Goal: Find specific page/section: Find specific page/section

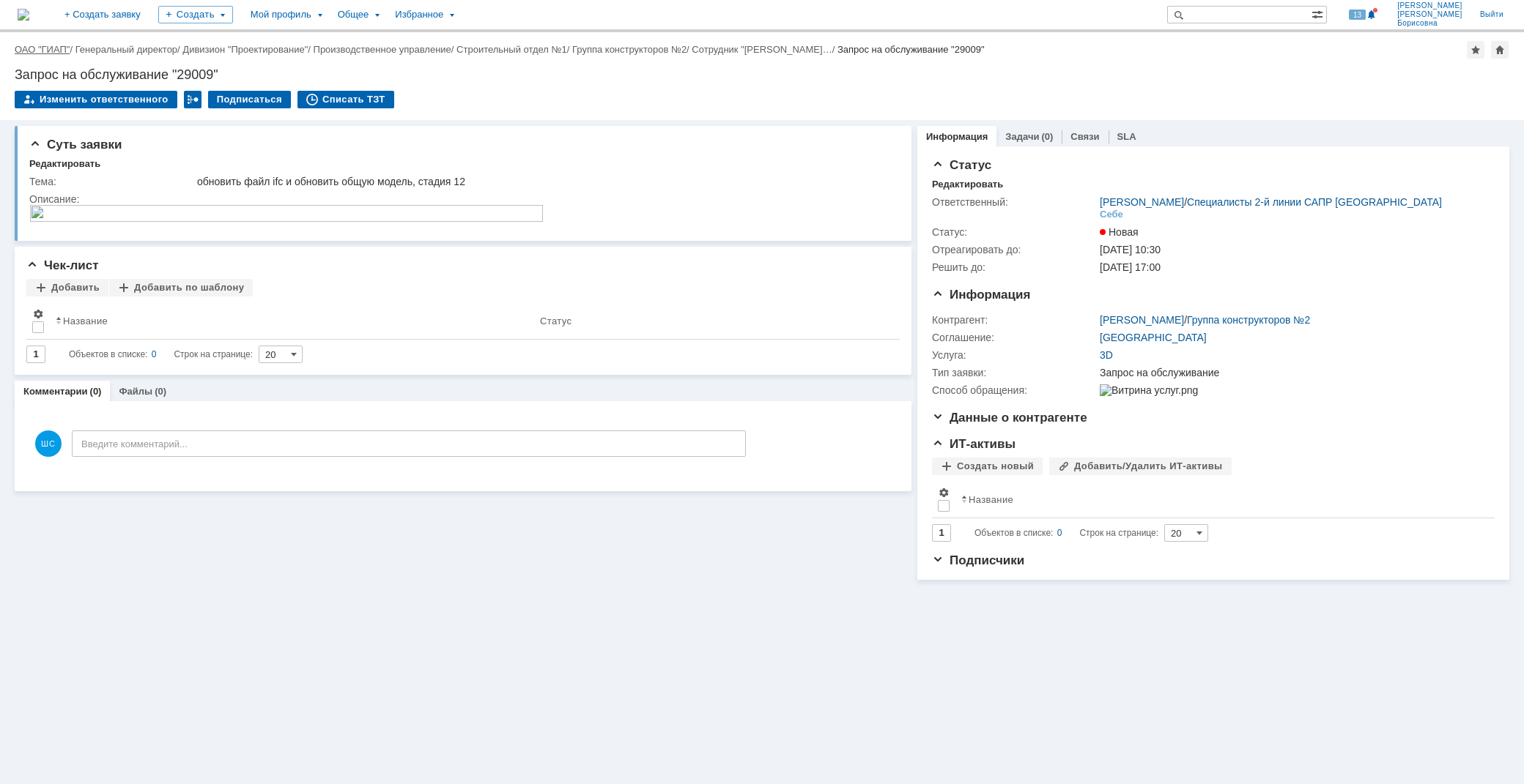
click at [44, 52] on link "ОАО "ГИАП"" at bounding box center [42, 49] width 55 height 11
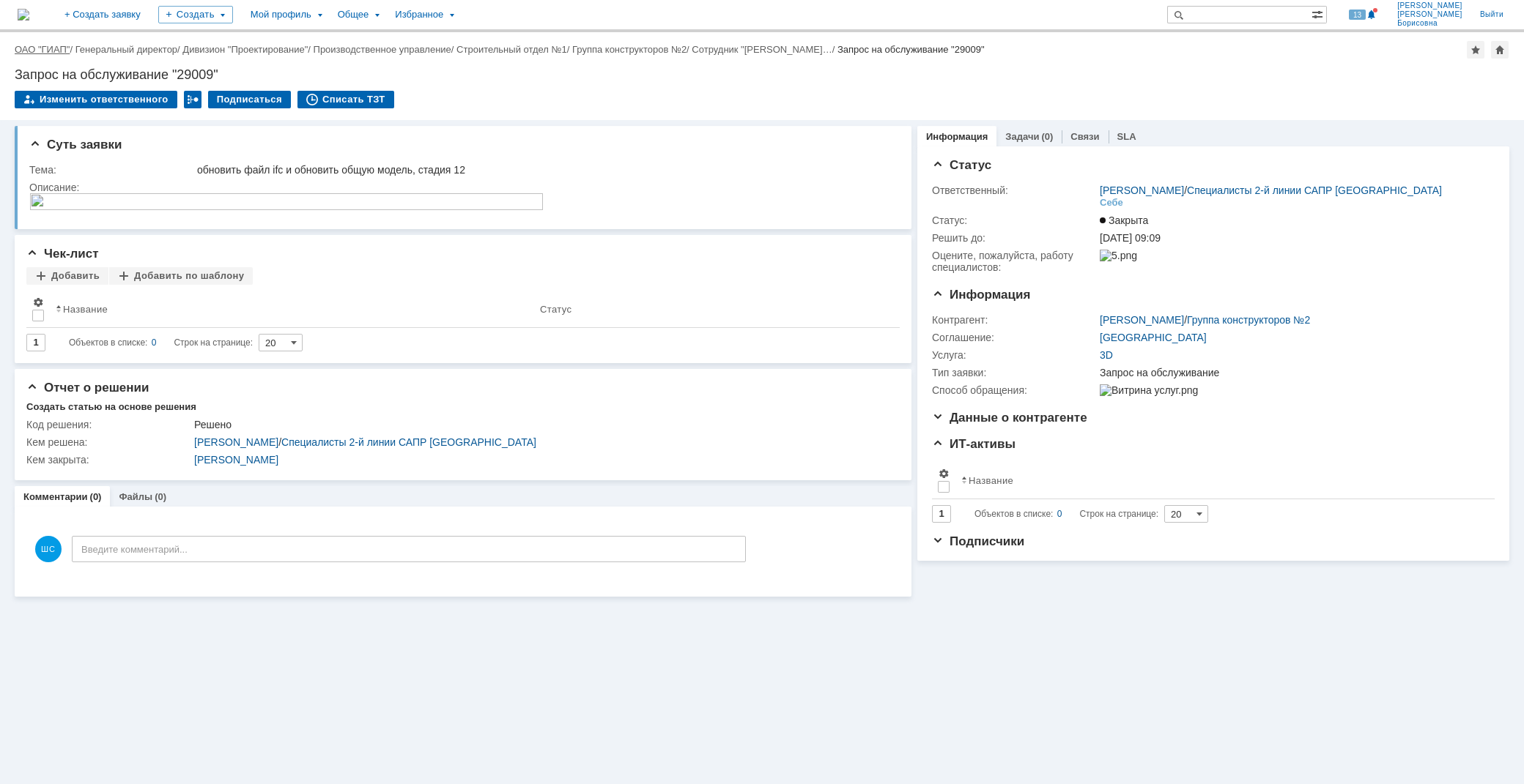
click at [49, 45] on link "ОАО "ГИАП"" at bounding box center [42, 49] width 55 height 11
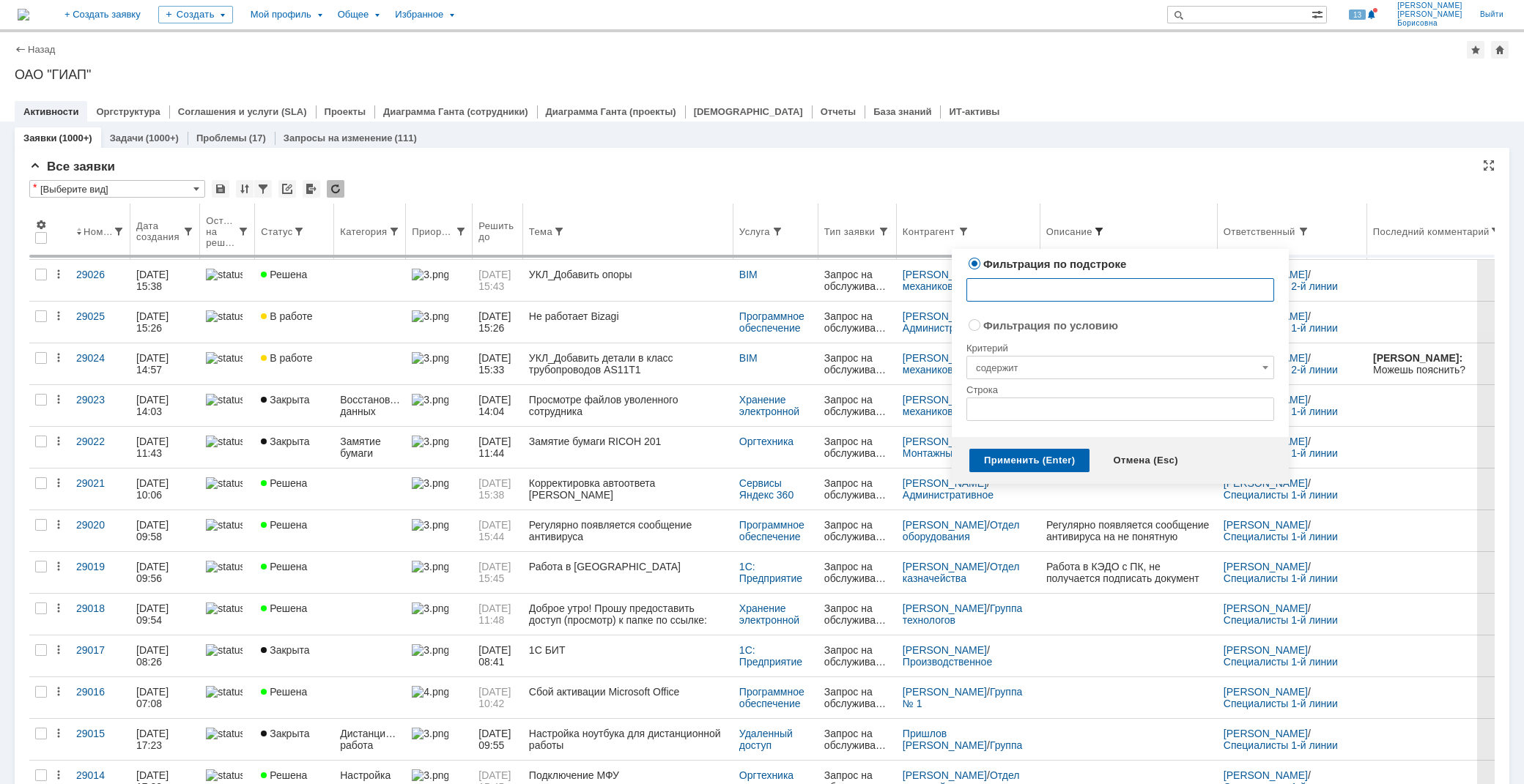
click at [1105, 230] on span at bounding box center [1099, 231] width 12 height 12
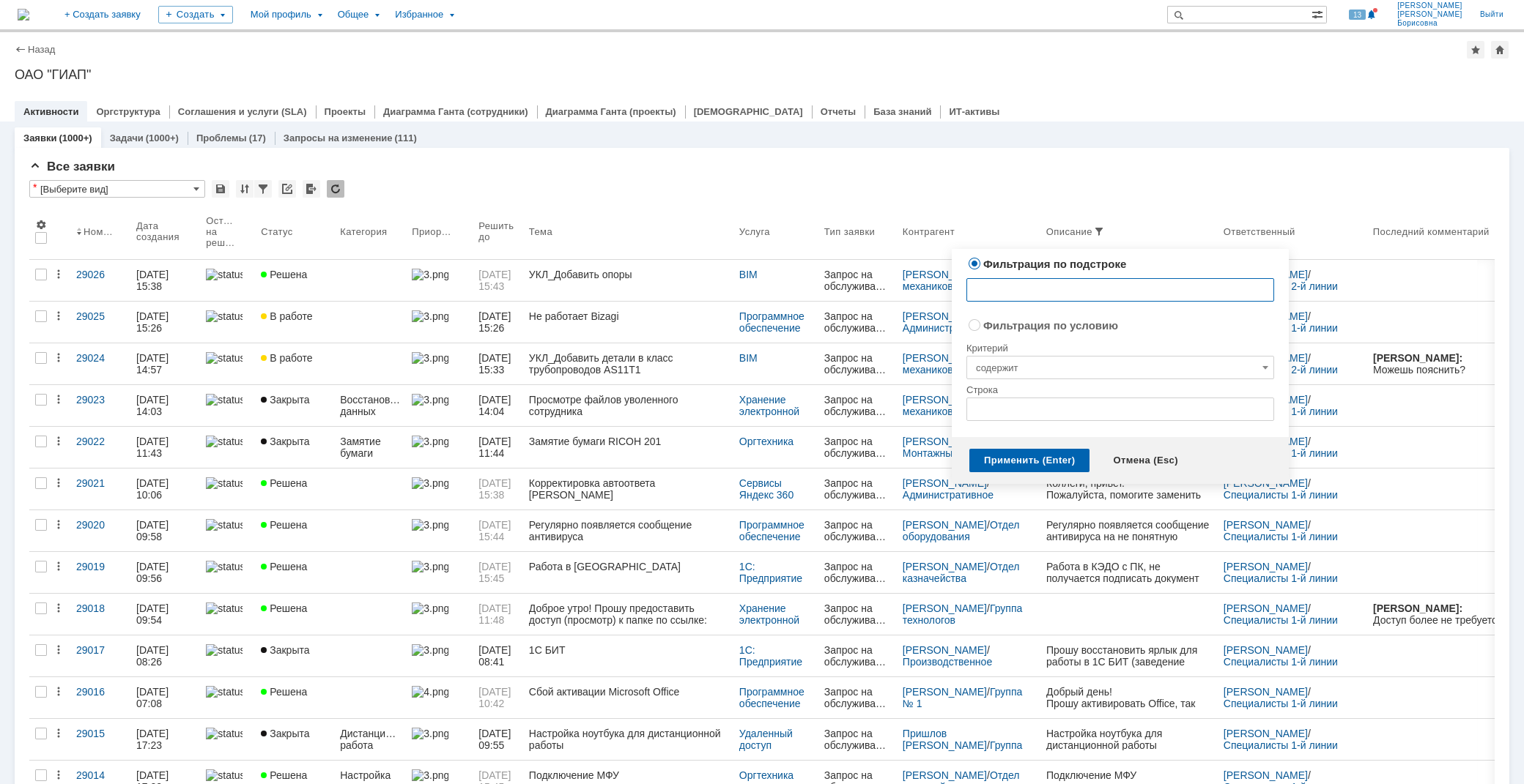
click at [1037, 290] on input "text" at bounding box center [1121, 289] width 308 height 23
type input "[PERSON_NAME]"
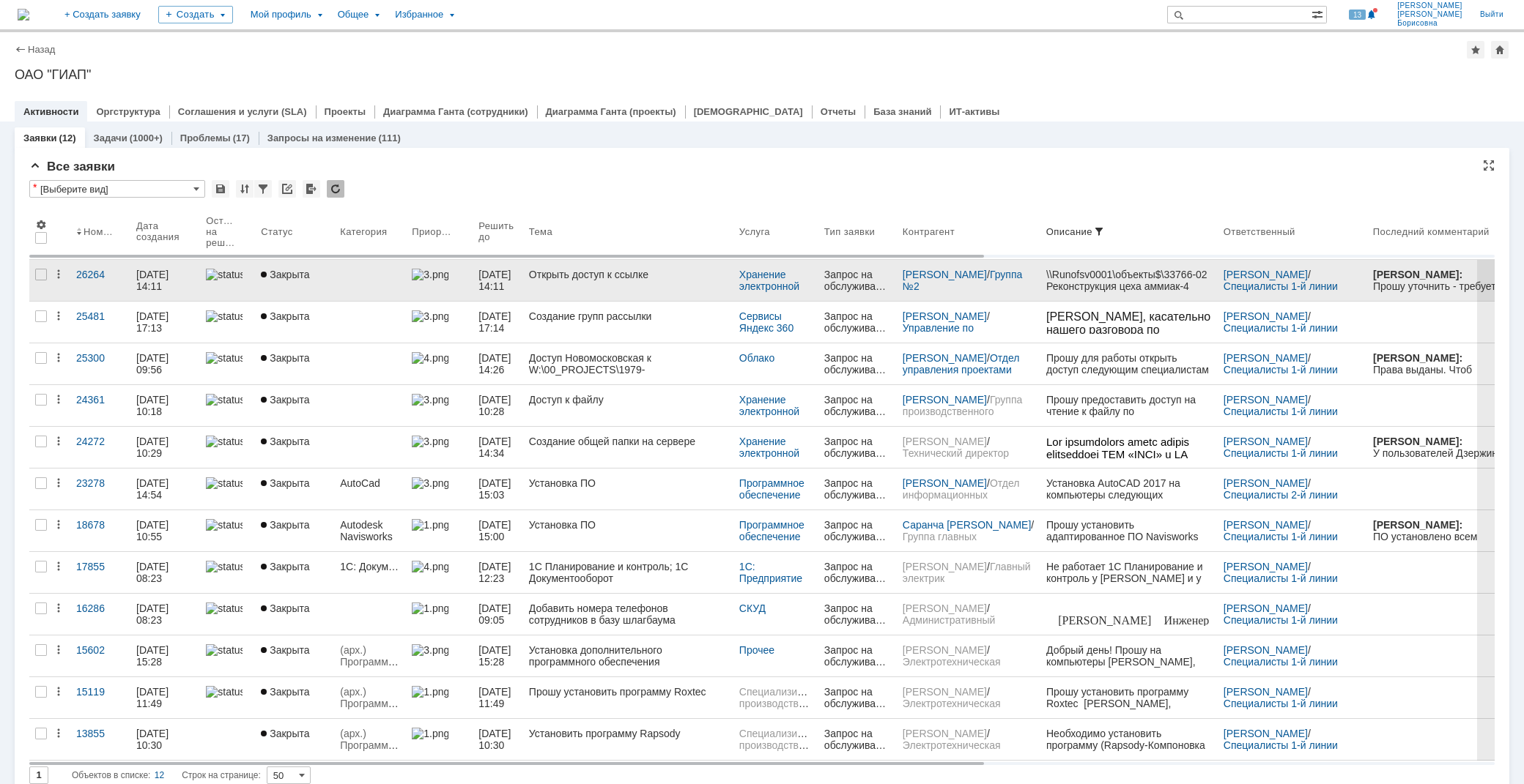
click at [599, 275] on div "Открыть доступ к ссылке" at bounding box center [628, 274] width 199 height 12
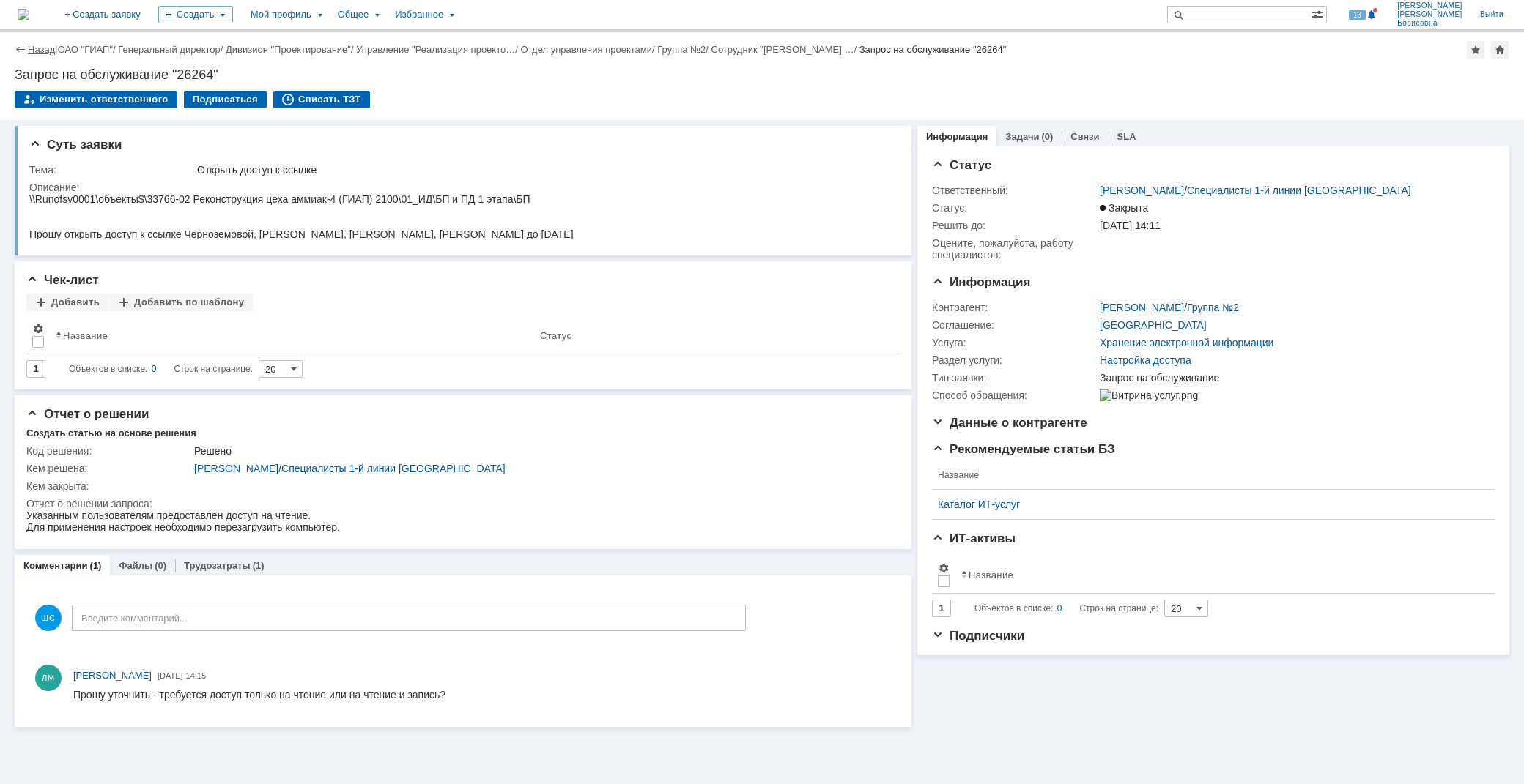
click at [34, 46] on link "Назад" at bounding box center [41, 49] width 27 height 11
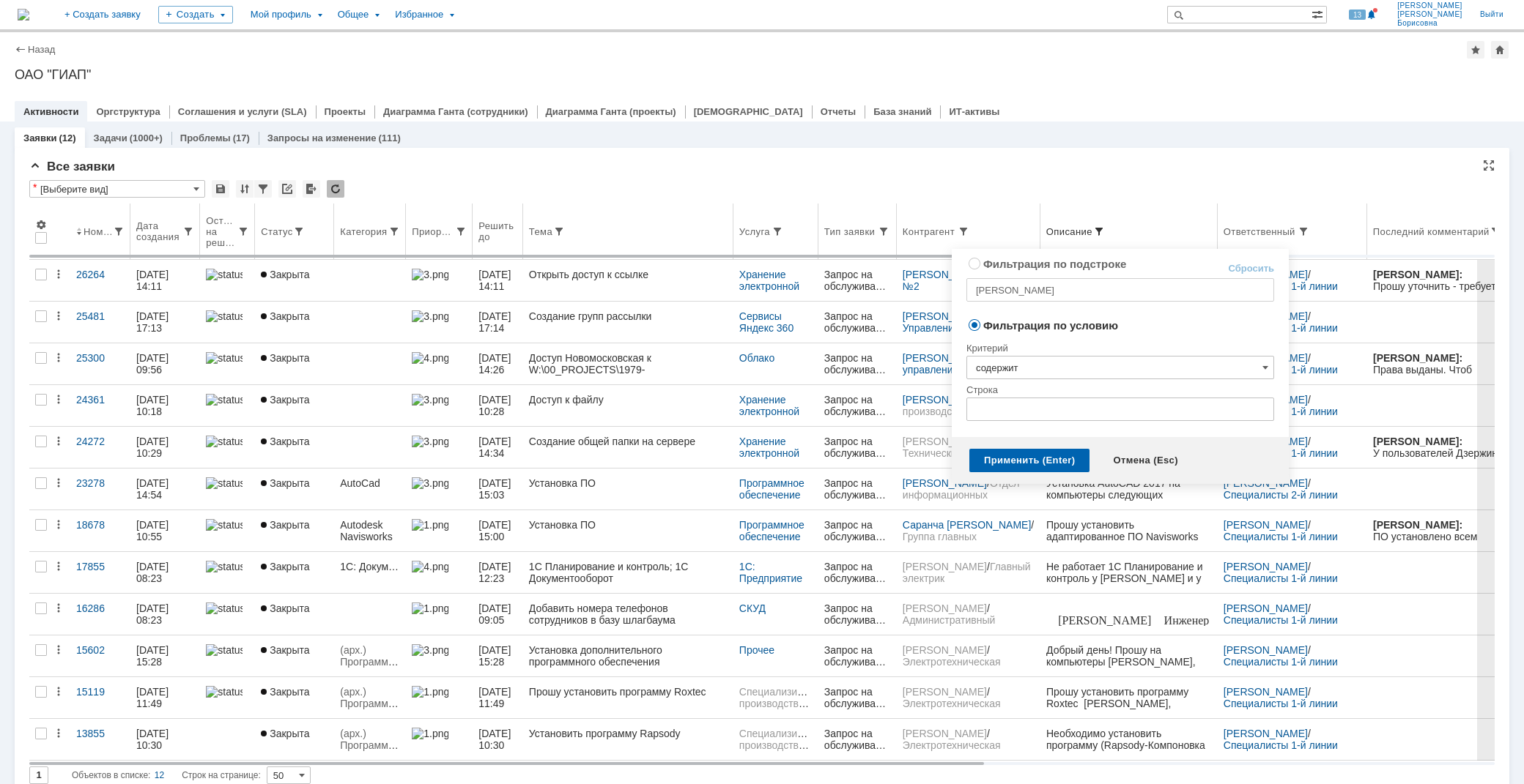
click at [1105, 231] on span at bounding box center [1099, 231] width 12 height 12
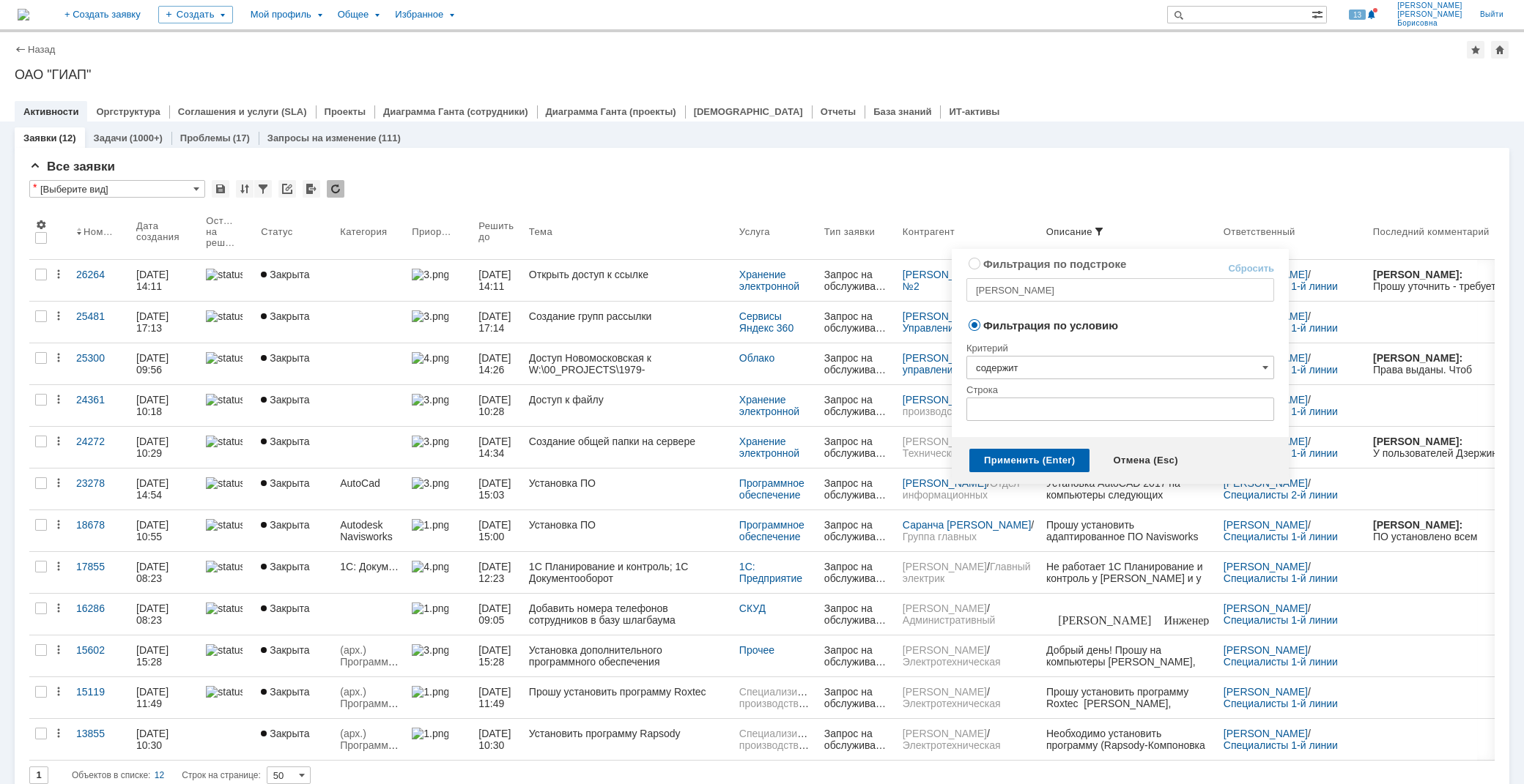
radio input "true"
click at [1044, 287] on input "[PERSON_NAME]" at bounding box center [1121, 289] width 308 height 23
click at [1254, 263] on link "Сбросить" at bounding box center [1250, 269] width 46 height 12
click at [1000, 457] on div "Применить (Enter)" at bounding box center [1029, 460] width 120 height 23
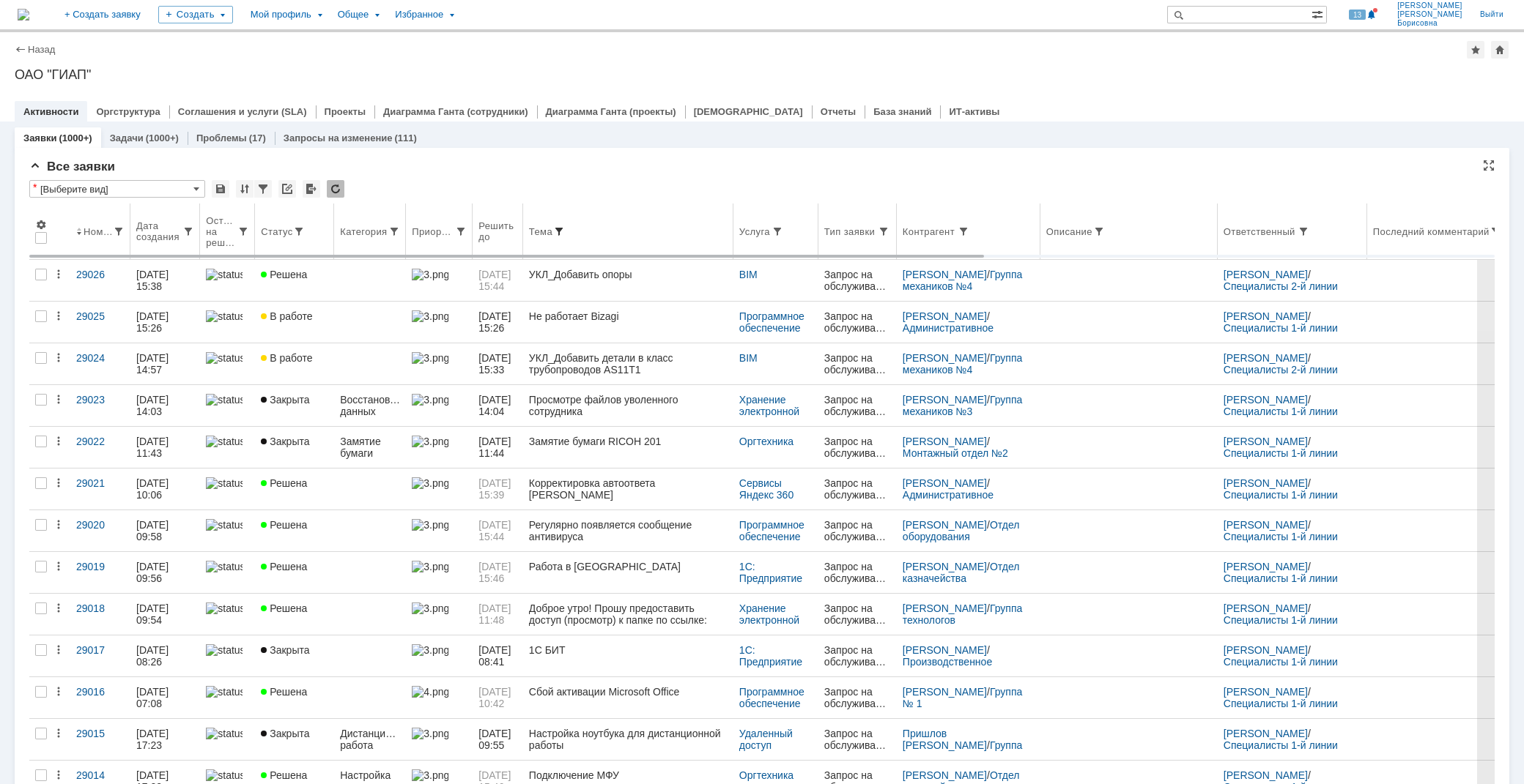
click at [565, 229] on span at bounding box center [558, 231] width 12 height 12
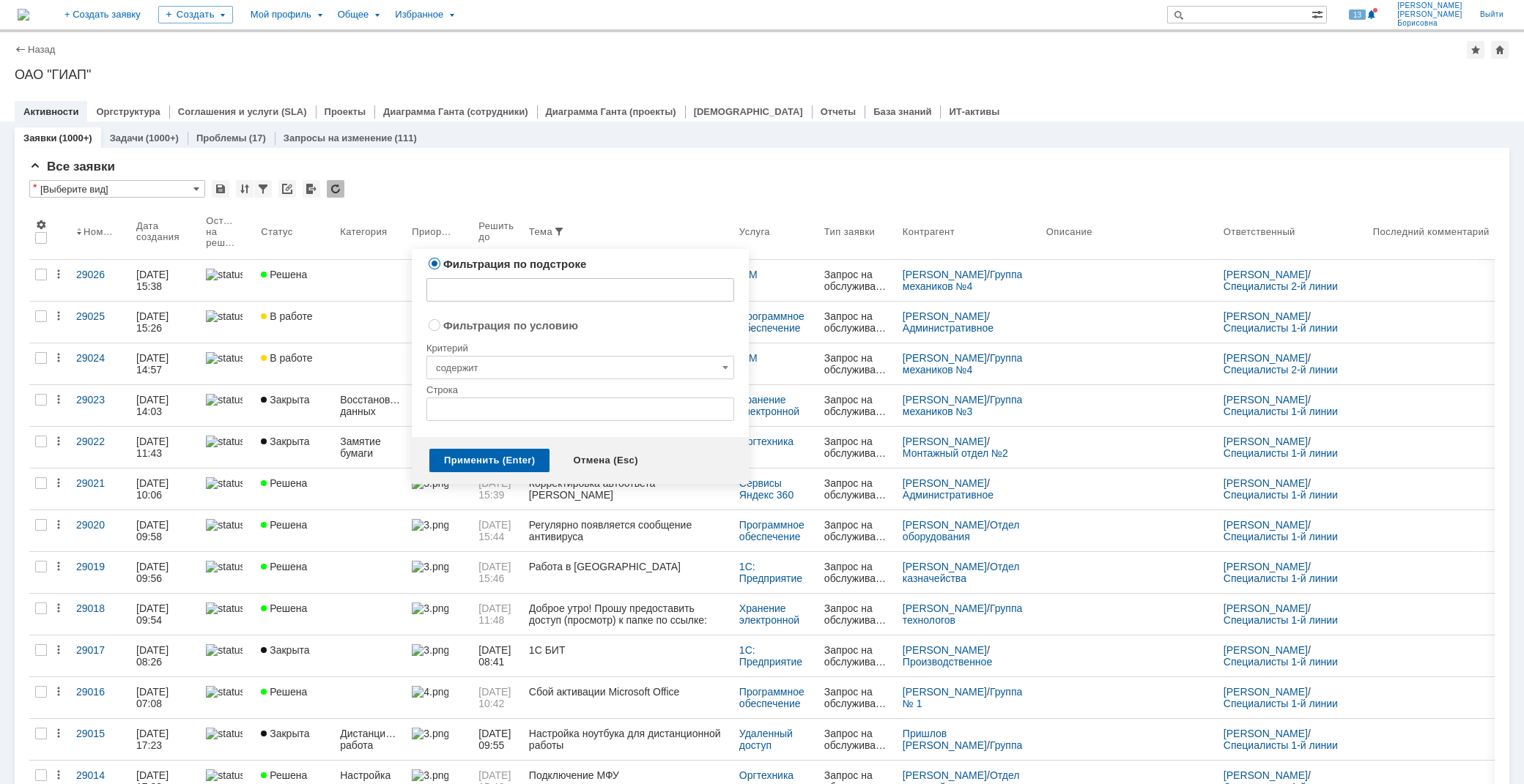
click at [563, 291] on input "text" at bounding box center [581, 289] width 308 height 23
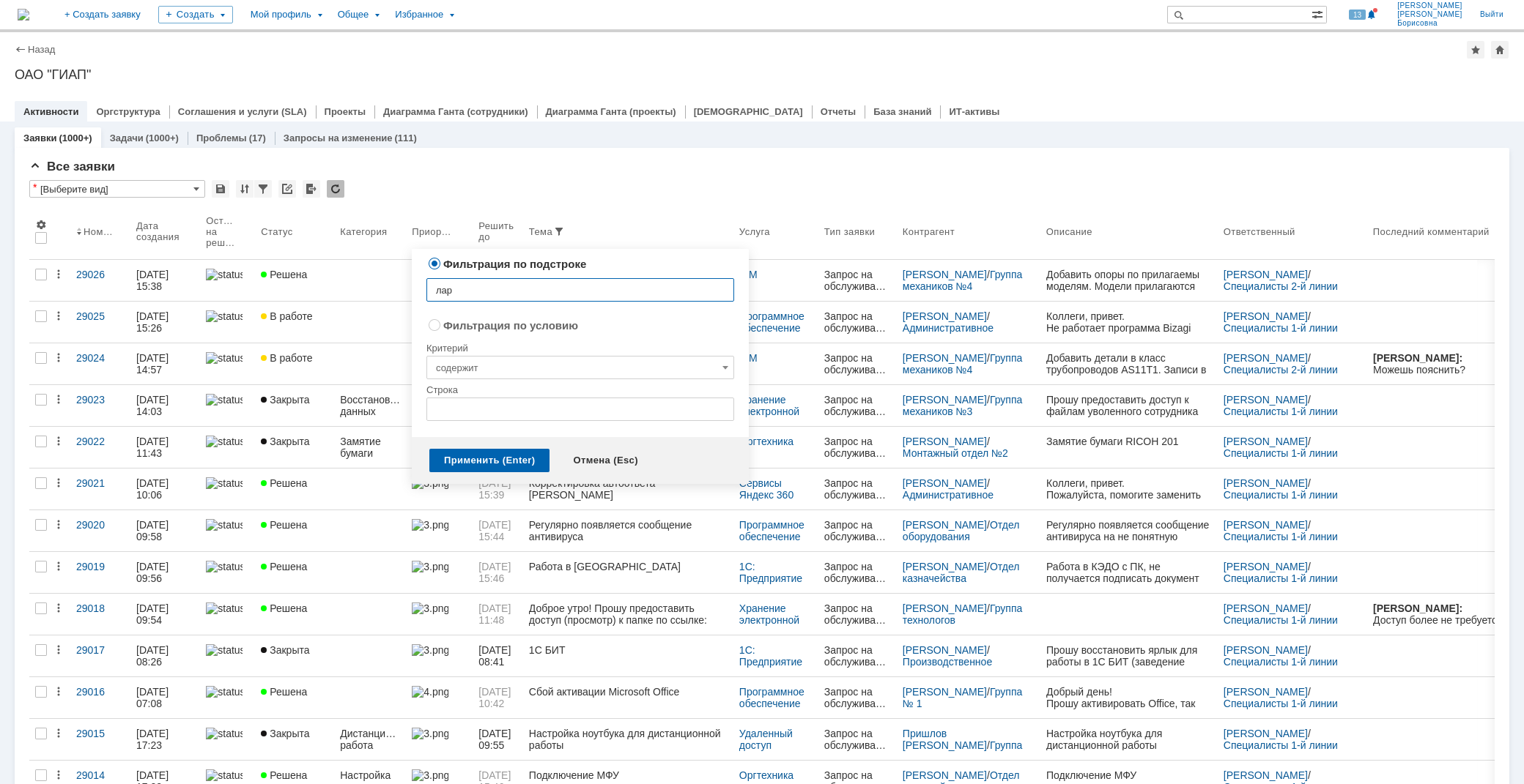
type input "ларк"
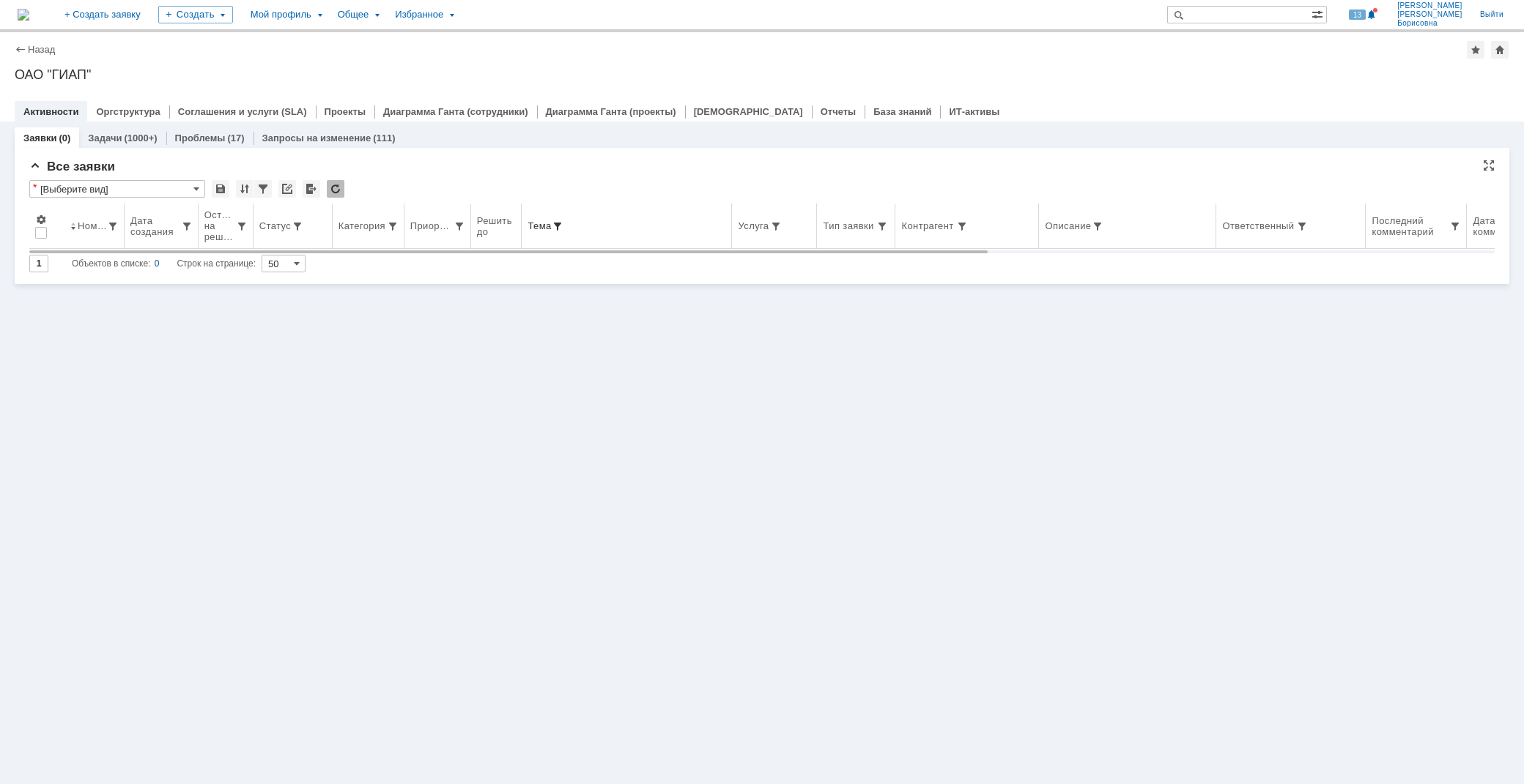
click at [557, 220] on span at bounding box center [557, 226] width 12 height 12
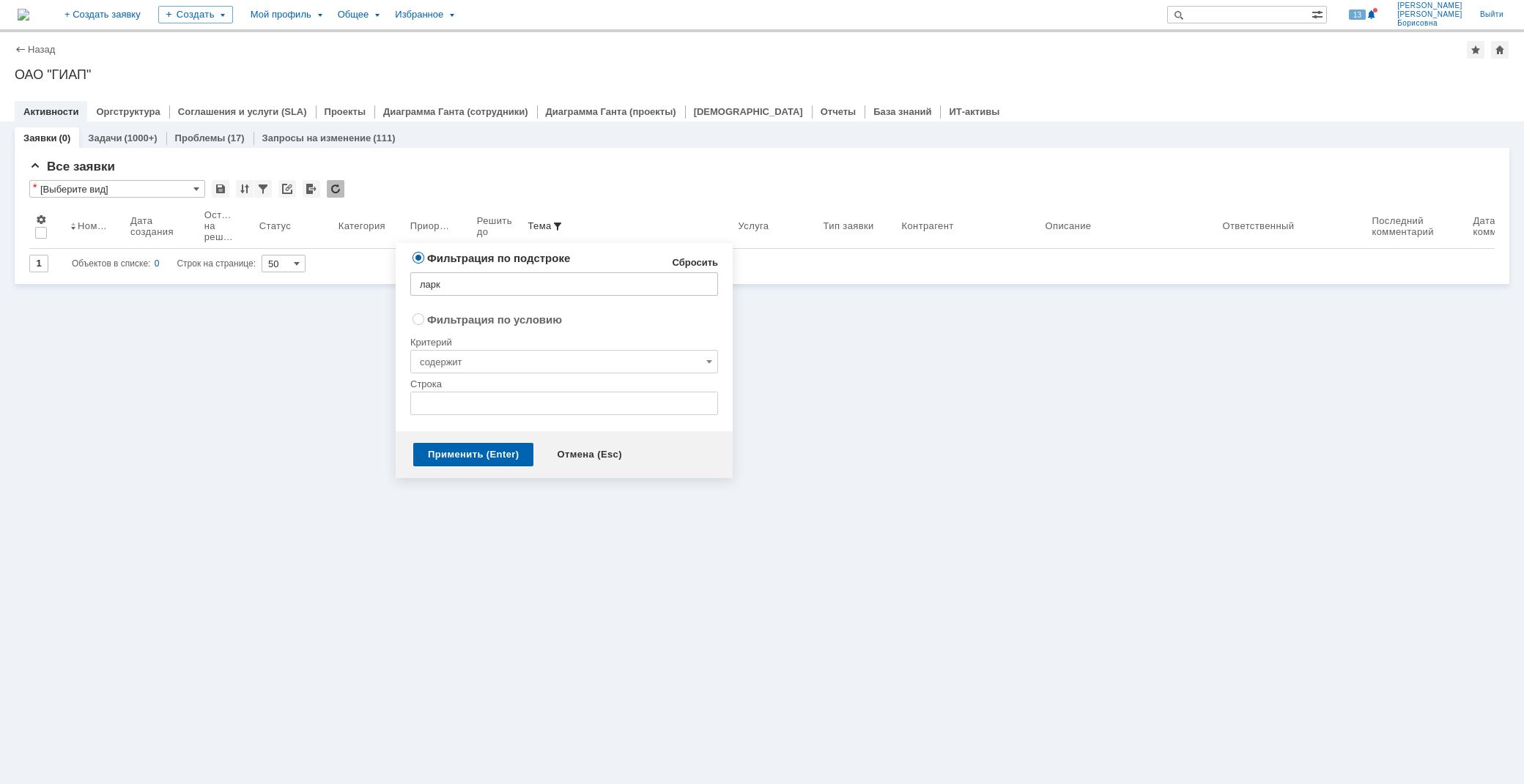
click at [683, 261] on link "Сбросить" at bounding box center [695, 262] width 46 height 12
click at [494, 455] on div "Применить (Enter)" at bounding box center [473, 455] width 120 height 23
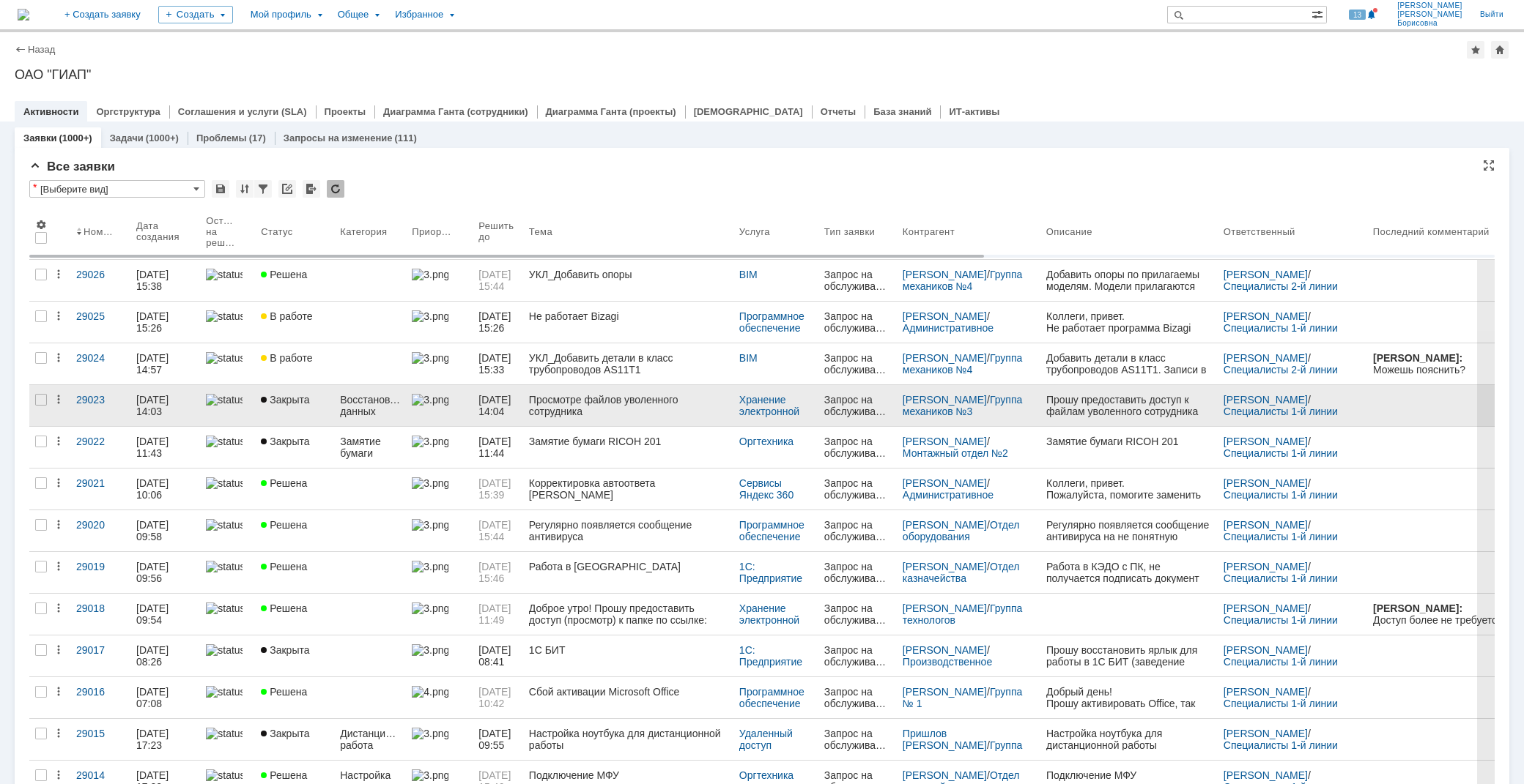
click at [598, 404] on div "Просмотре файлов уволенного сотрудника" at bounding box center [628, 405] width 199 height 23
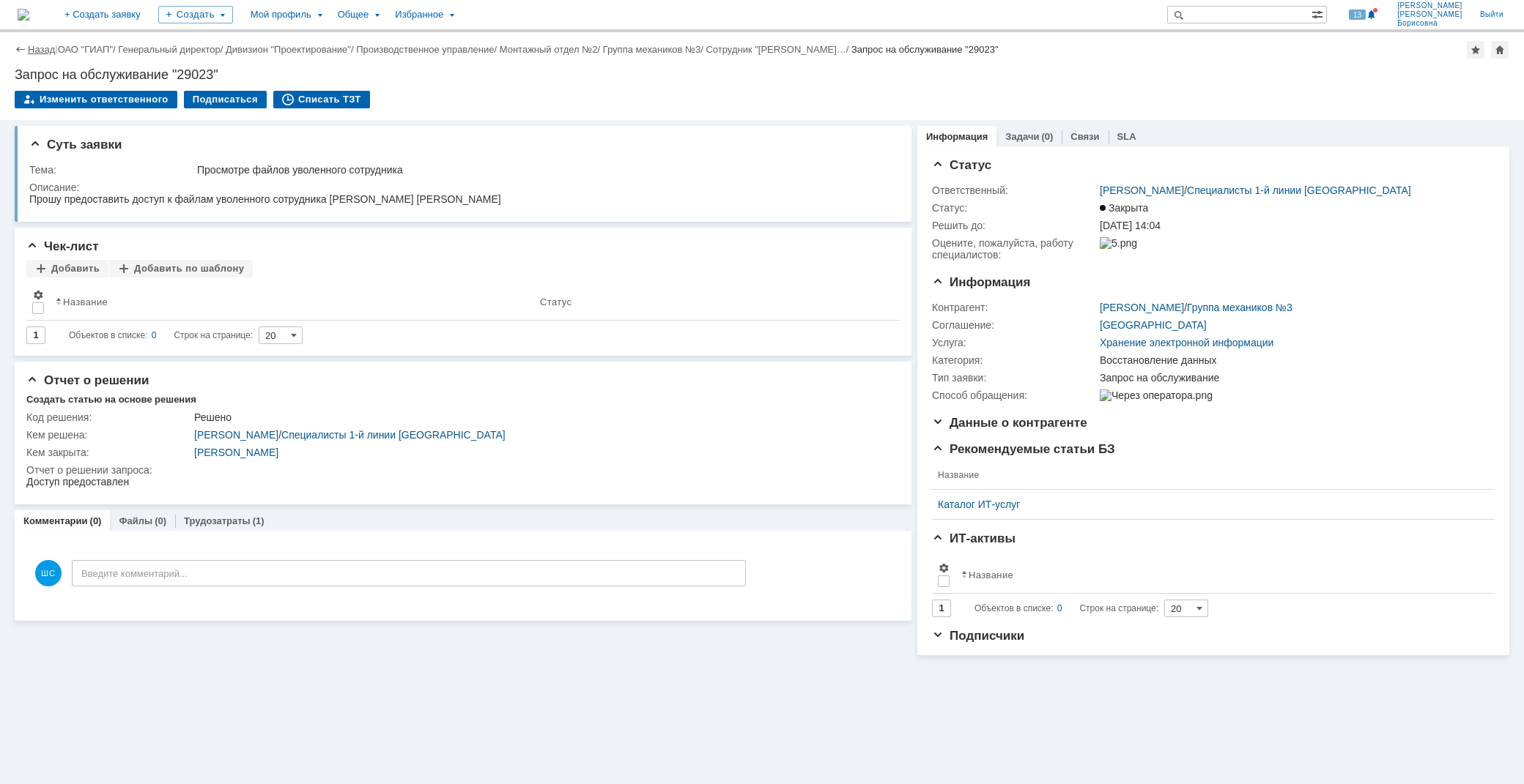
click at [43, 48] on link "Назад" at bounding box center [41, 49] width 27 height 11
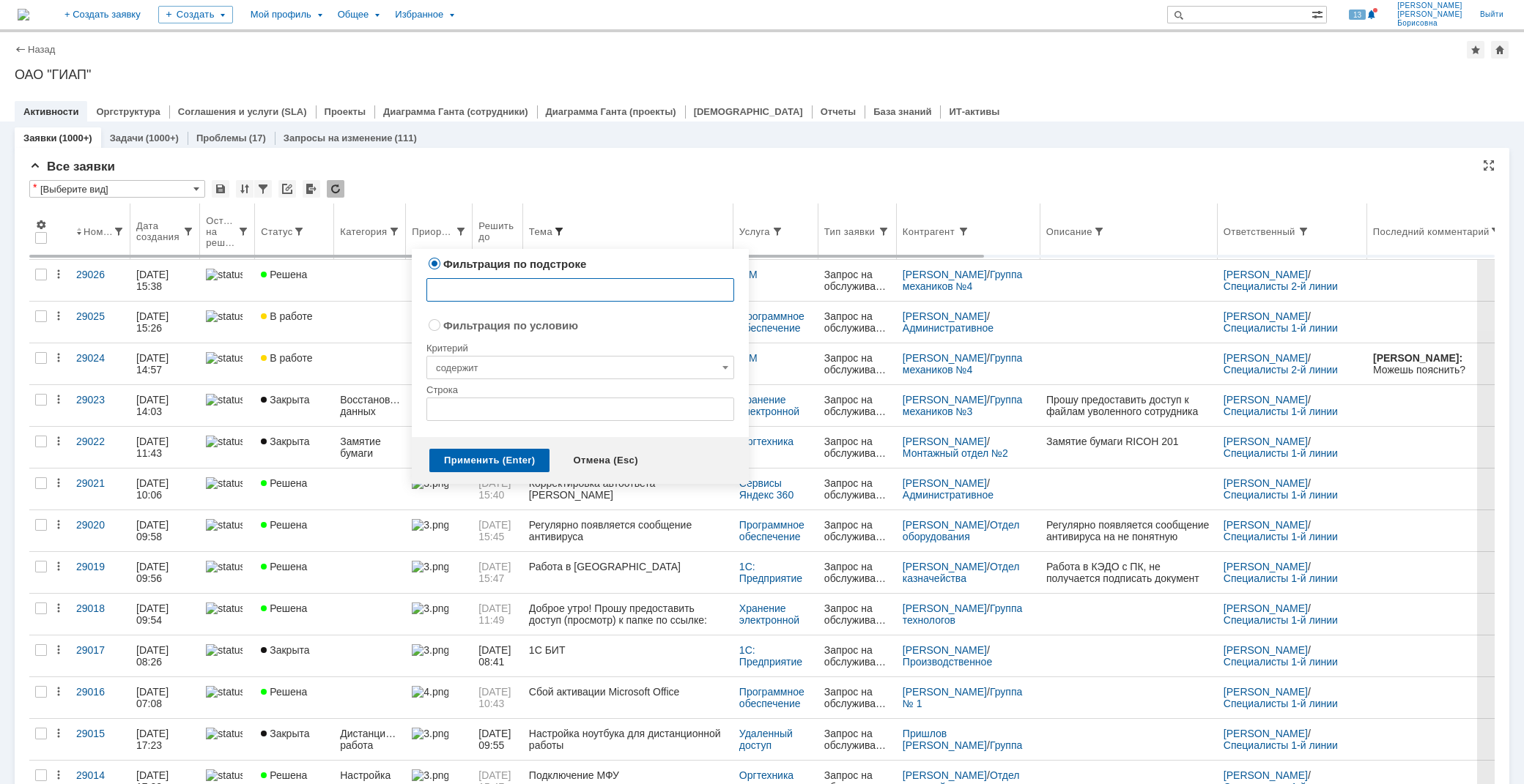
click at [565, 227] on span at bounding box center [558, 231] width 12 height 12
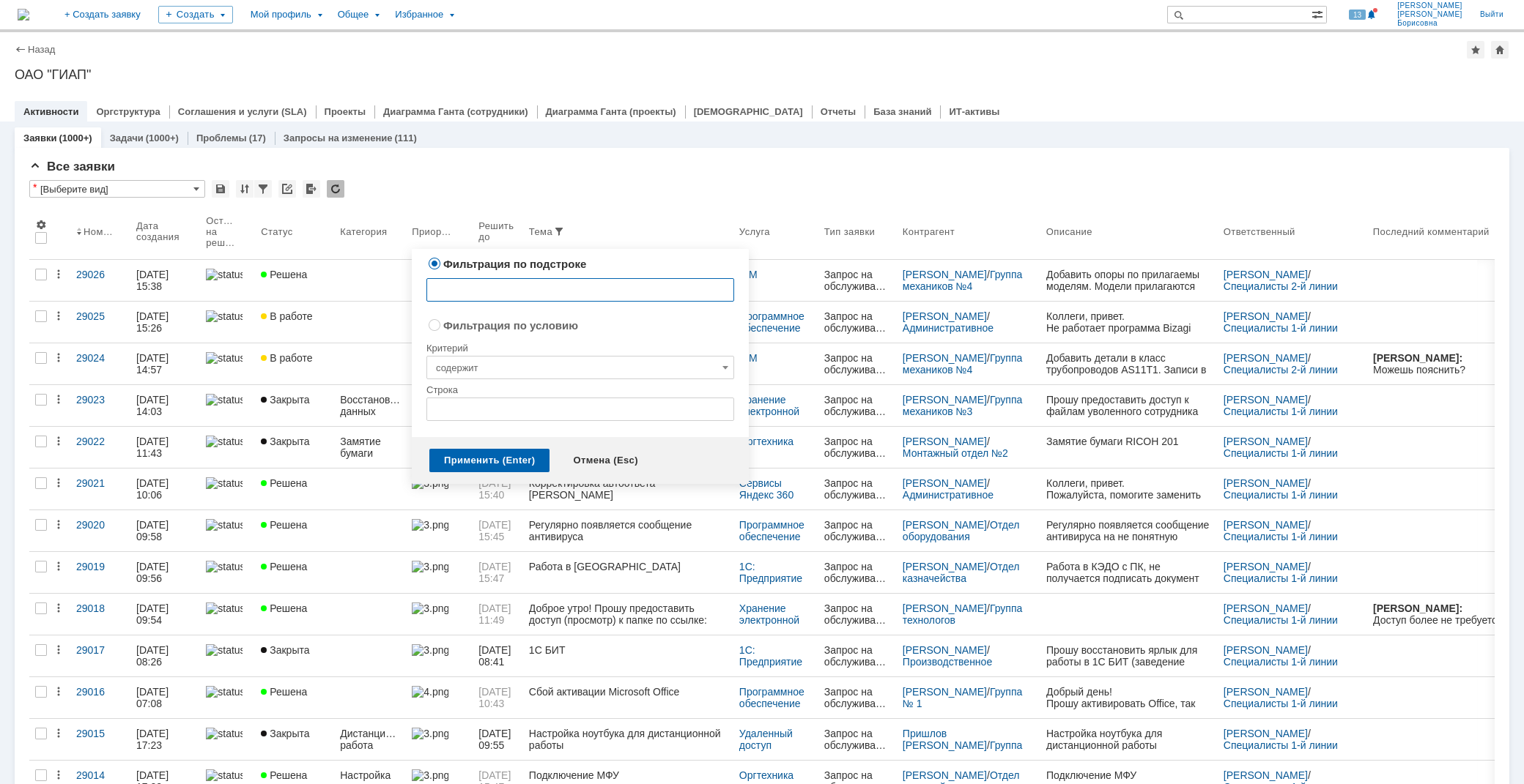
click at [580, 286] on input "text" at bounding box center [581, 289] width 308 height 23
type input "ларк"
click at [487, 456] on div "Применить (Enter)" at bounding box center [489, 460] width 120 height 23
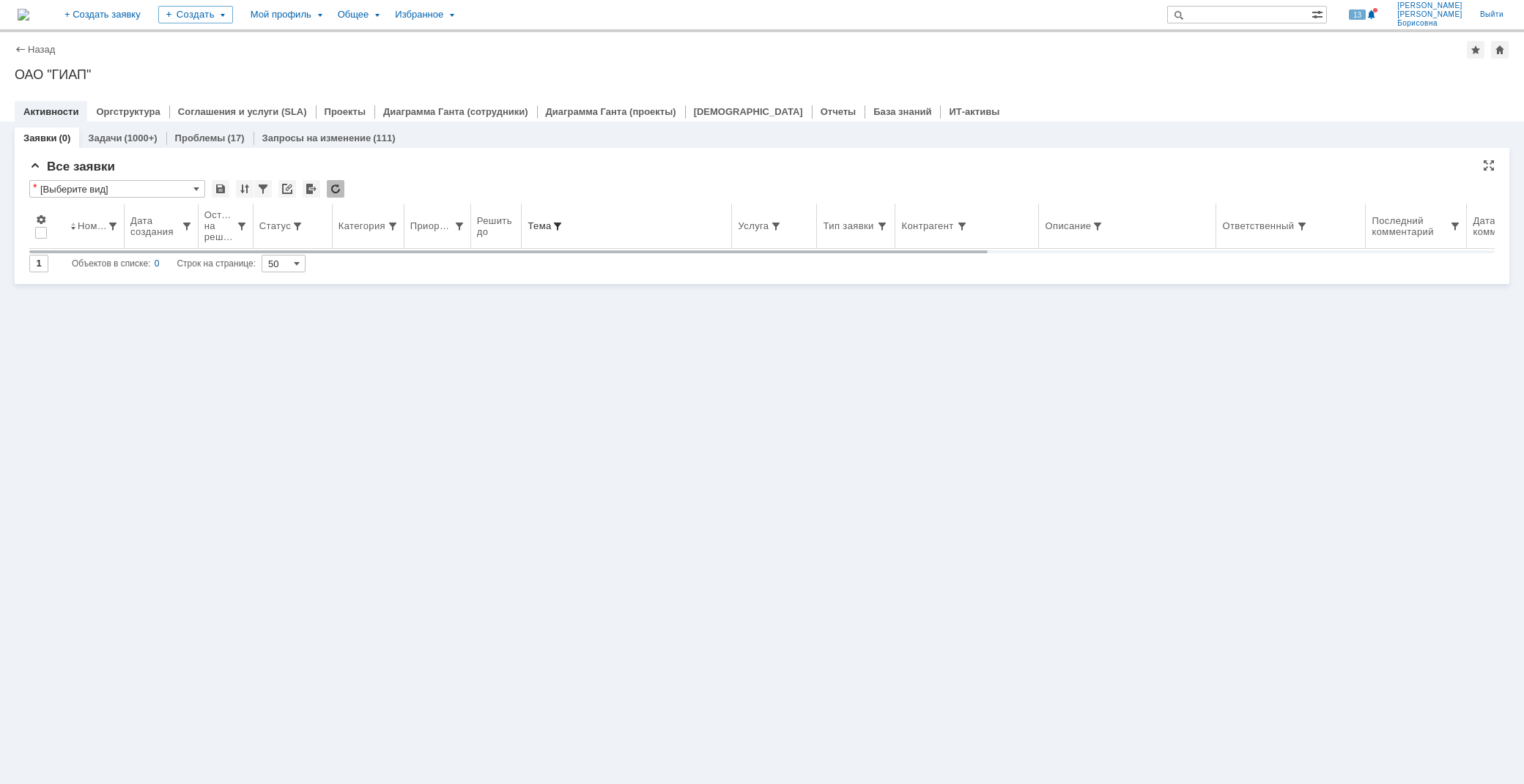
click at [560, 223] on span at bounding box center [557, 226] width 12 height 12
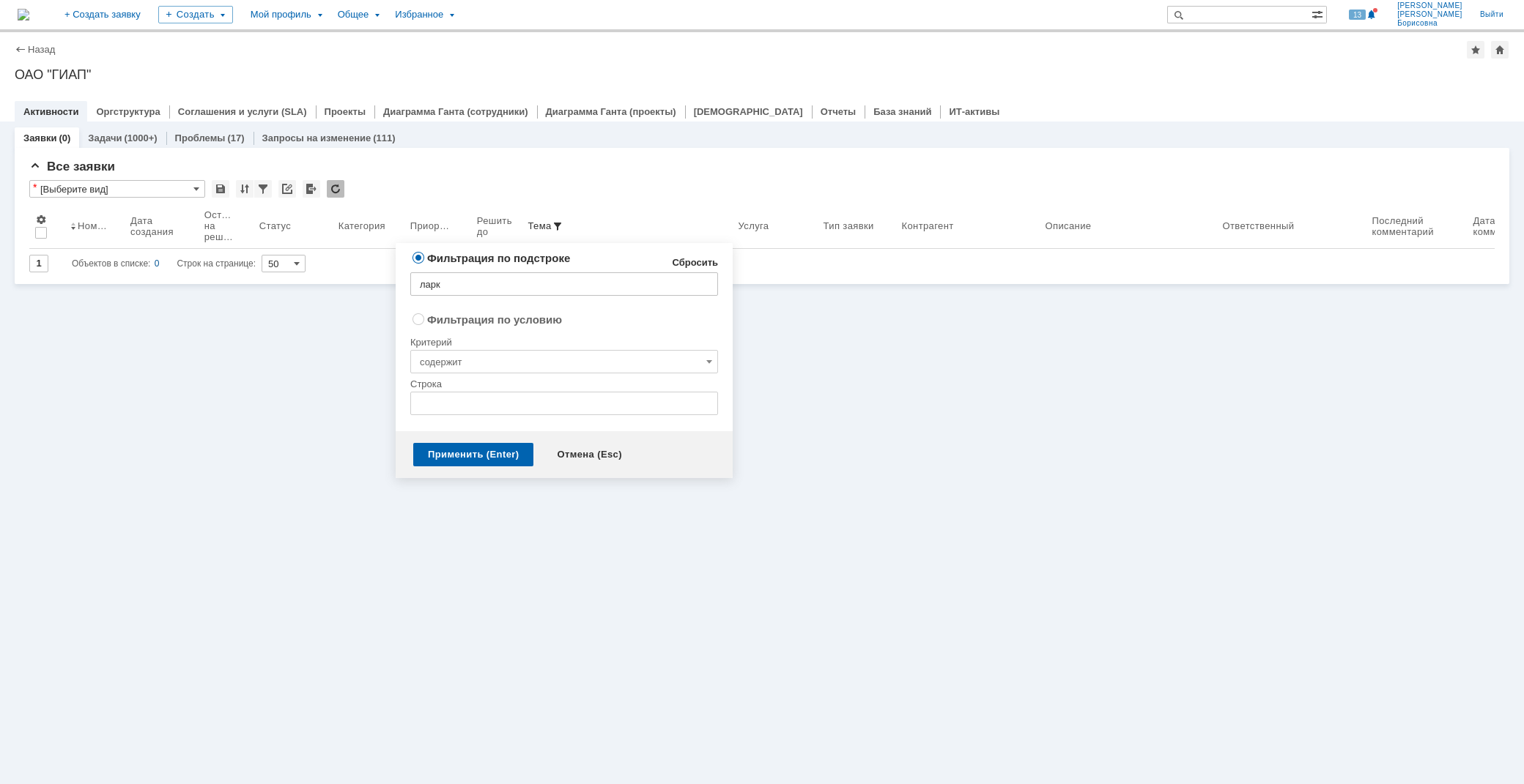
click at [698, 264] on link "Сбросить" at bounding box center [695, 262] width 46 height 12
click at [485, 450] on div "Применить (Enter)" at bounding box center [473, 455] width 120 height 23
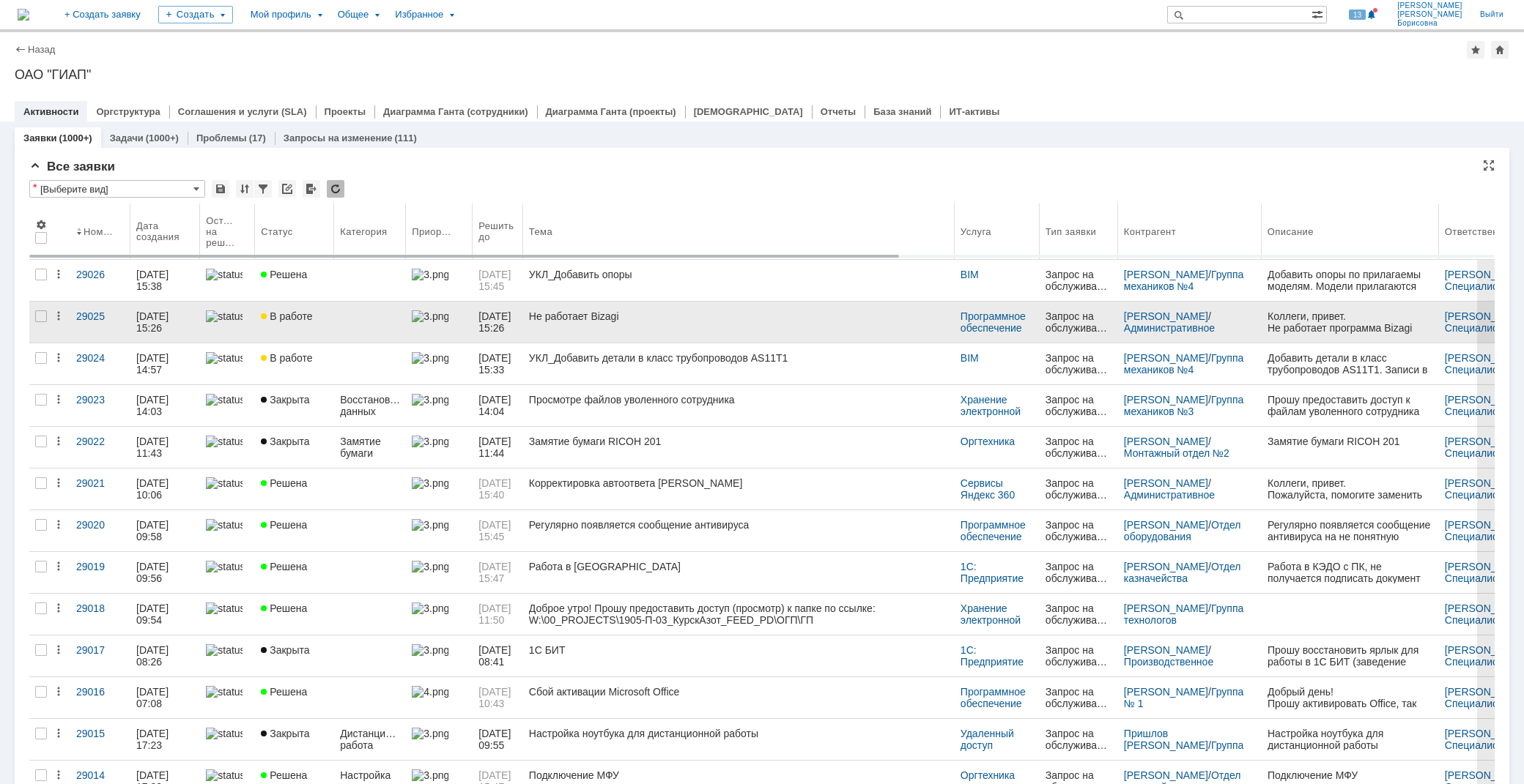
drag, startPoint x: 747, startPoint y: 231, endPoint x: 936, endPoint y: 311, distance: 205.2
click at [969, 254] on body "Идет загрузка, пожалуйста, подождите. На домашнюю + Создать заявку Создать Мой …" at bounding box center [762, 392] width 1524 height 784
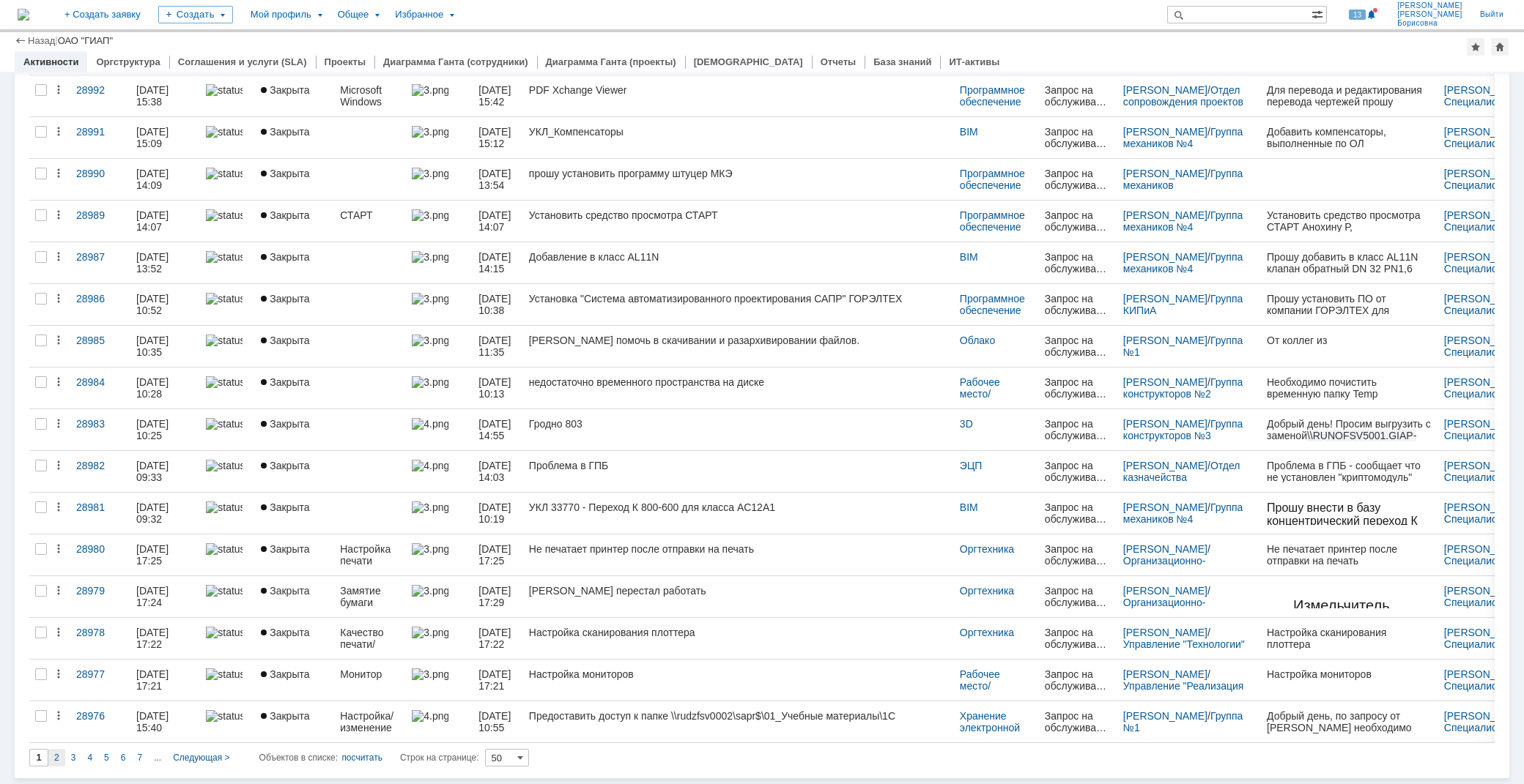
click at [54, 759] on span "2" at bounding box center [56, 758] width 5 height 10
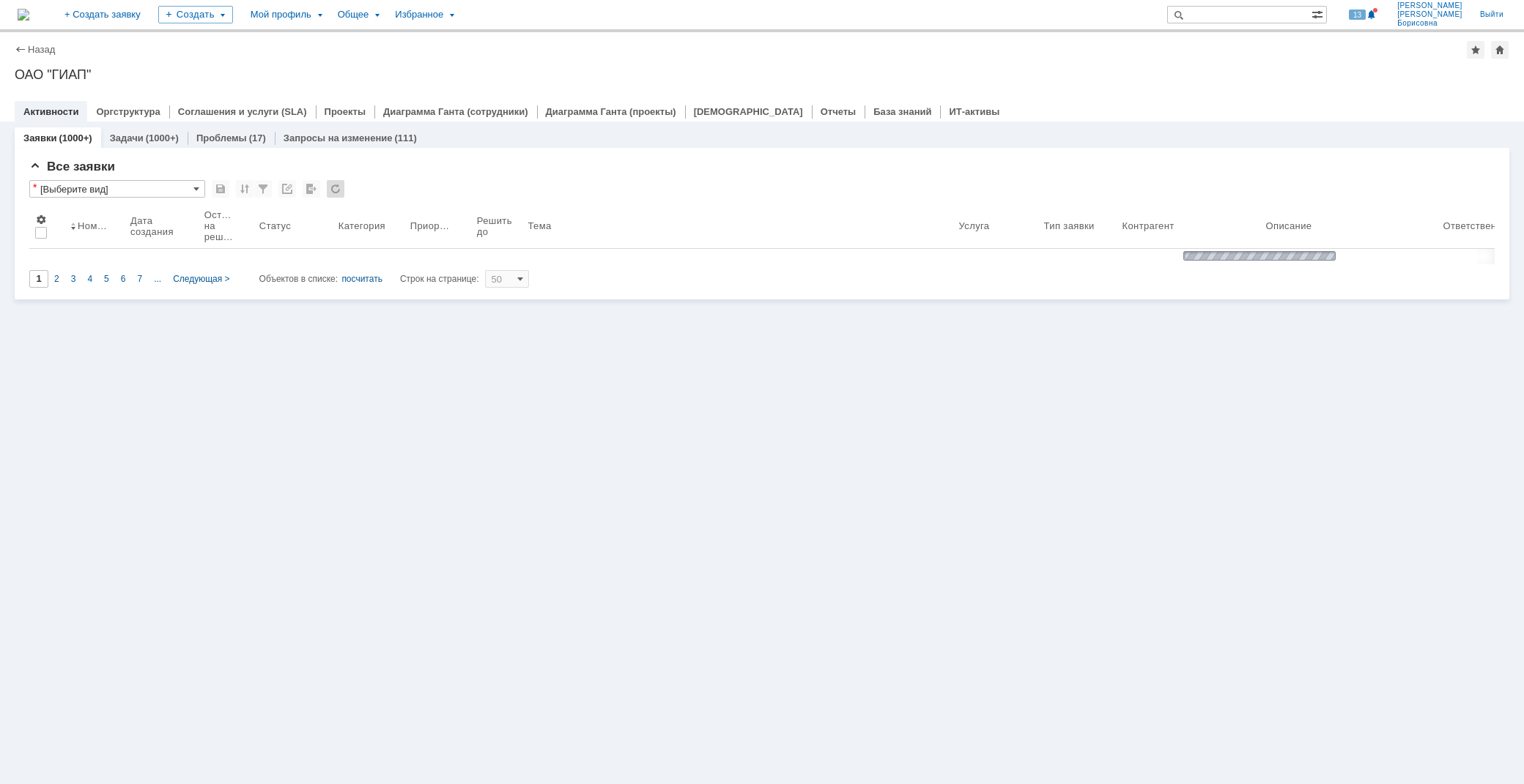
type input "2"
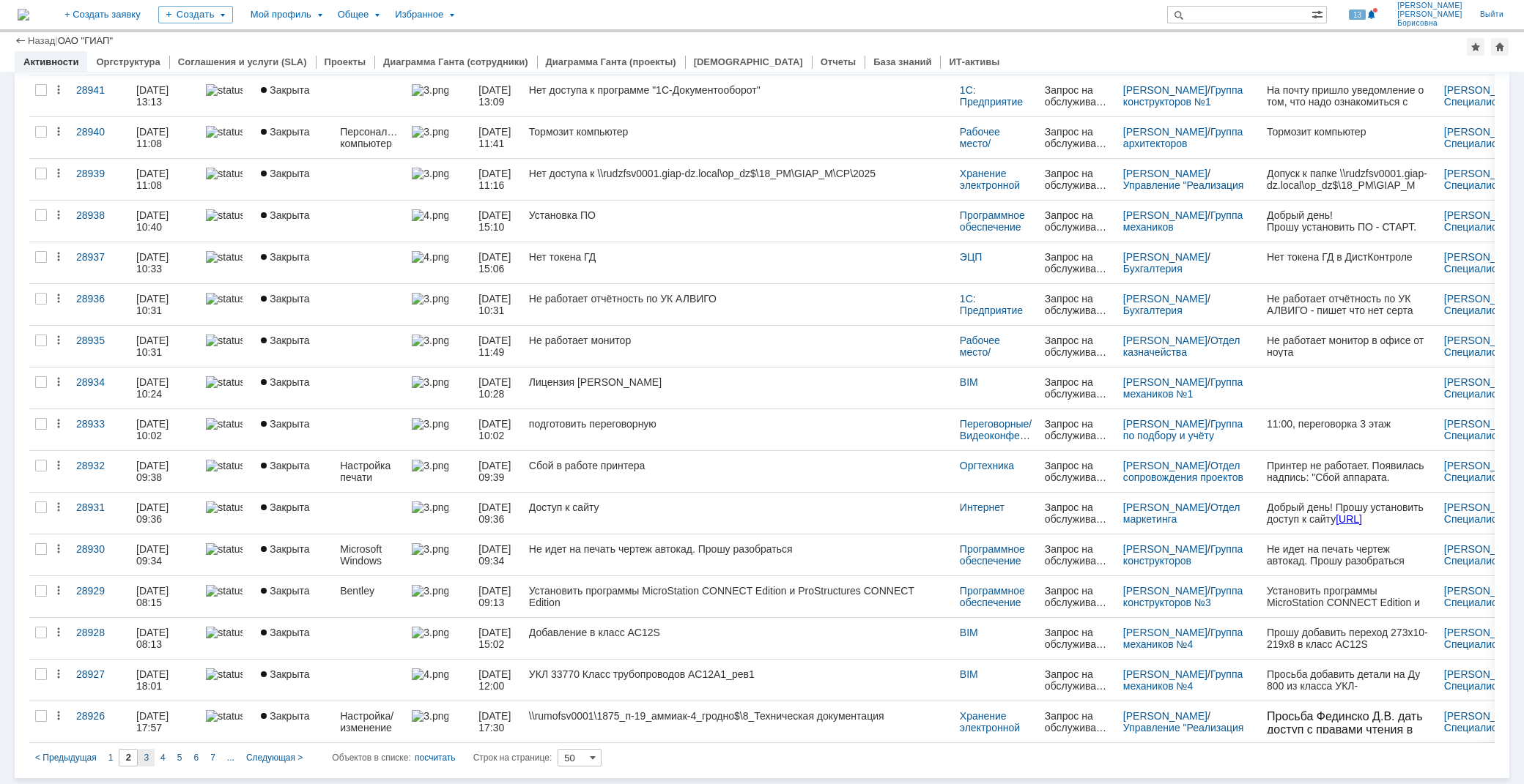
click at [144, 761] on span "3" at bounding box center [146, 758] width 5 height 10
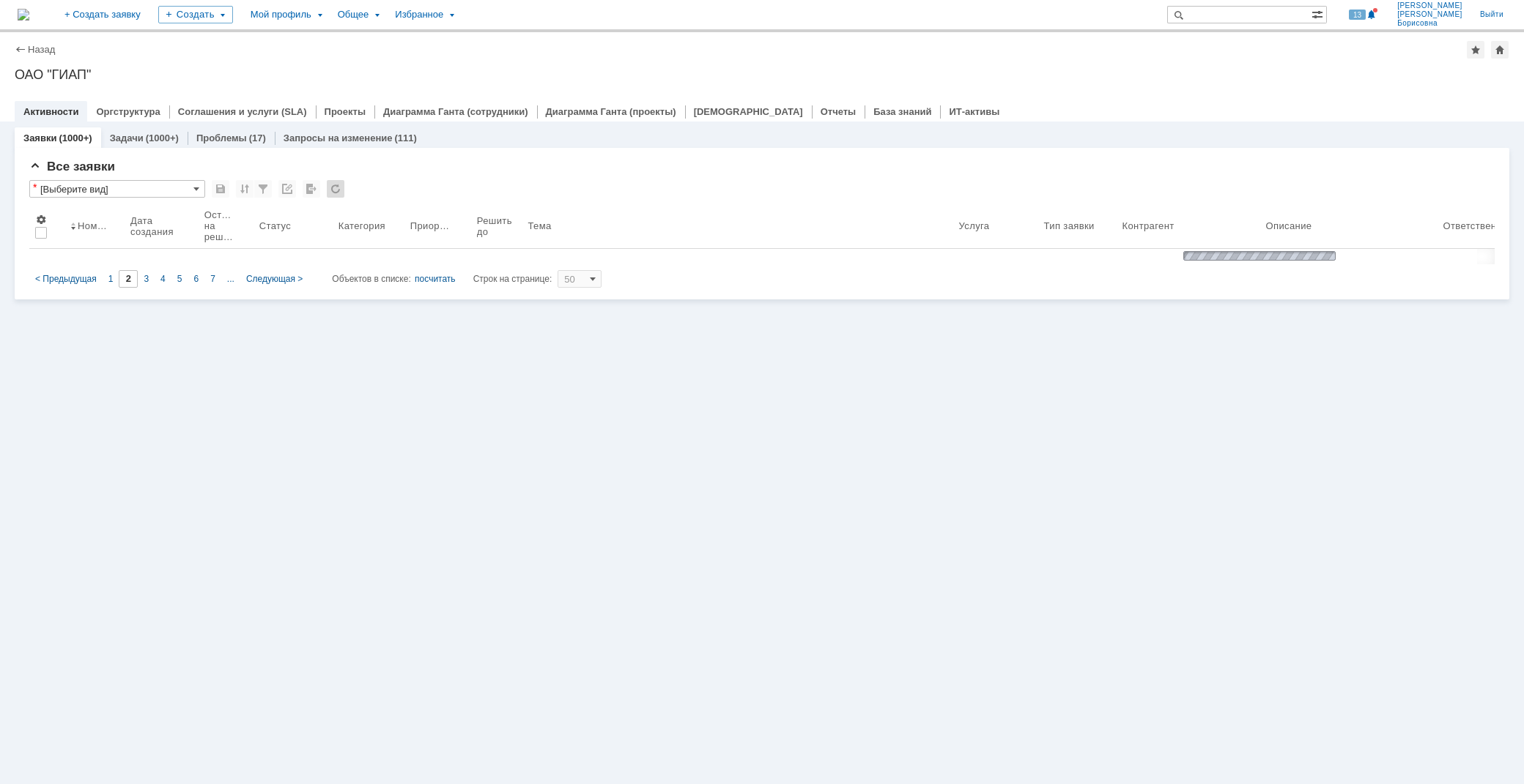
type input "3"
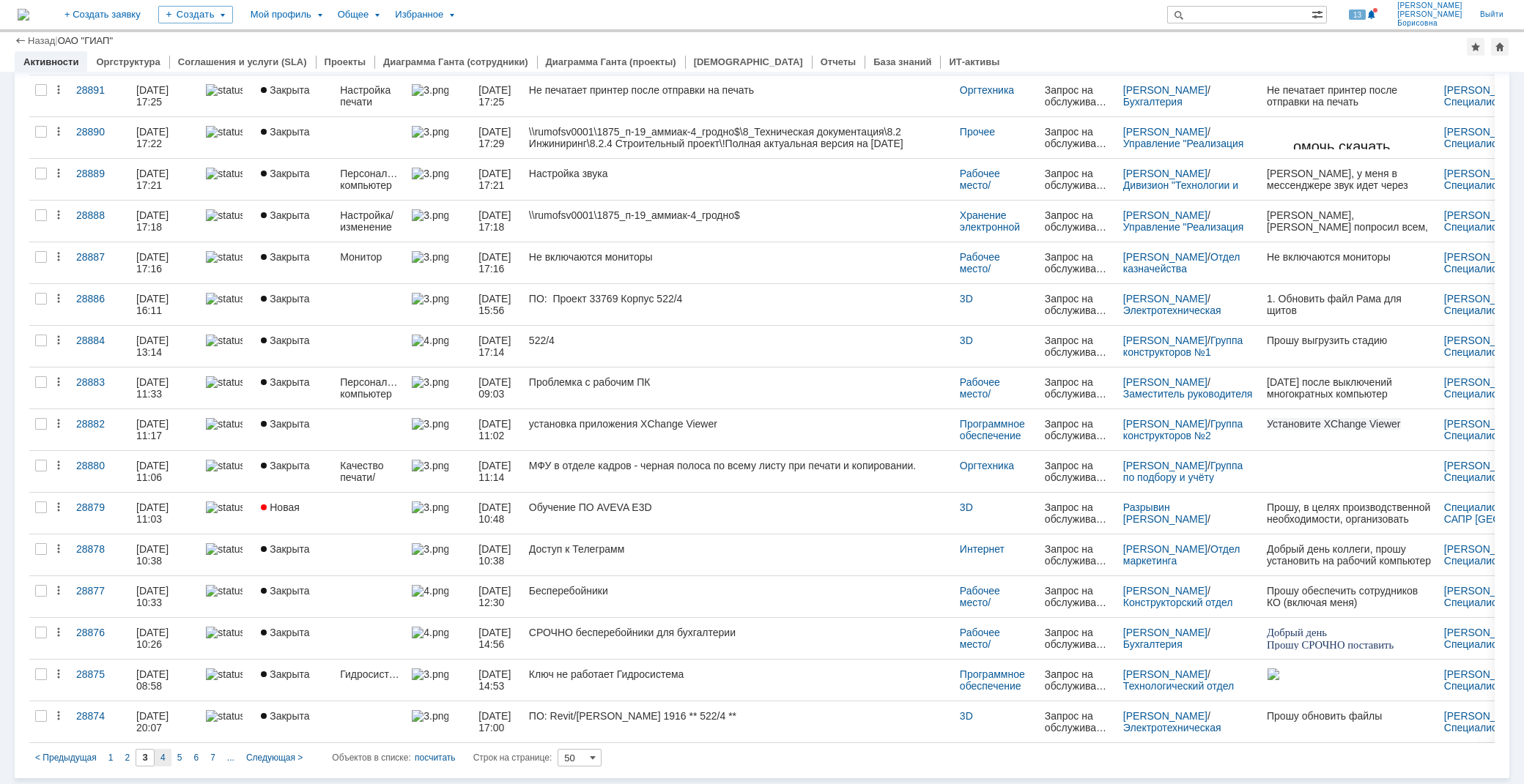
click at [161, 756] on span "4" at bounding box center [162, 758] width 5 height 10
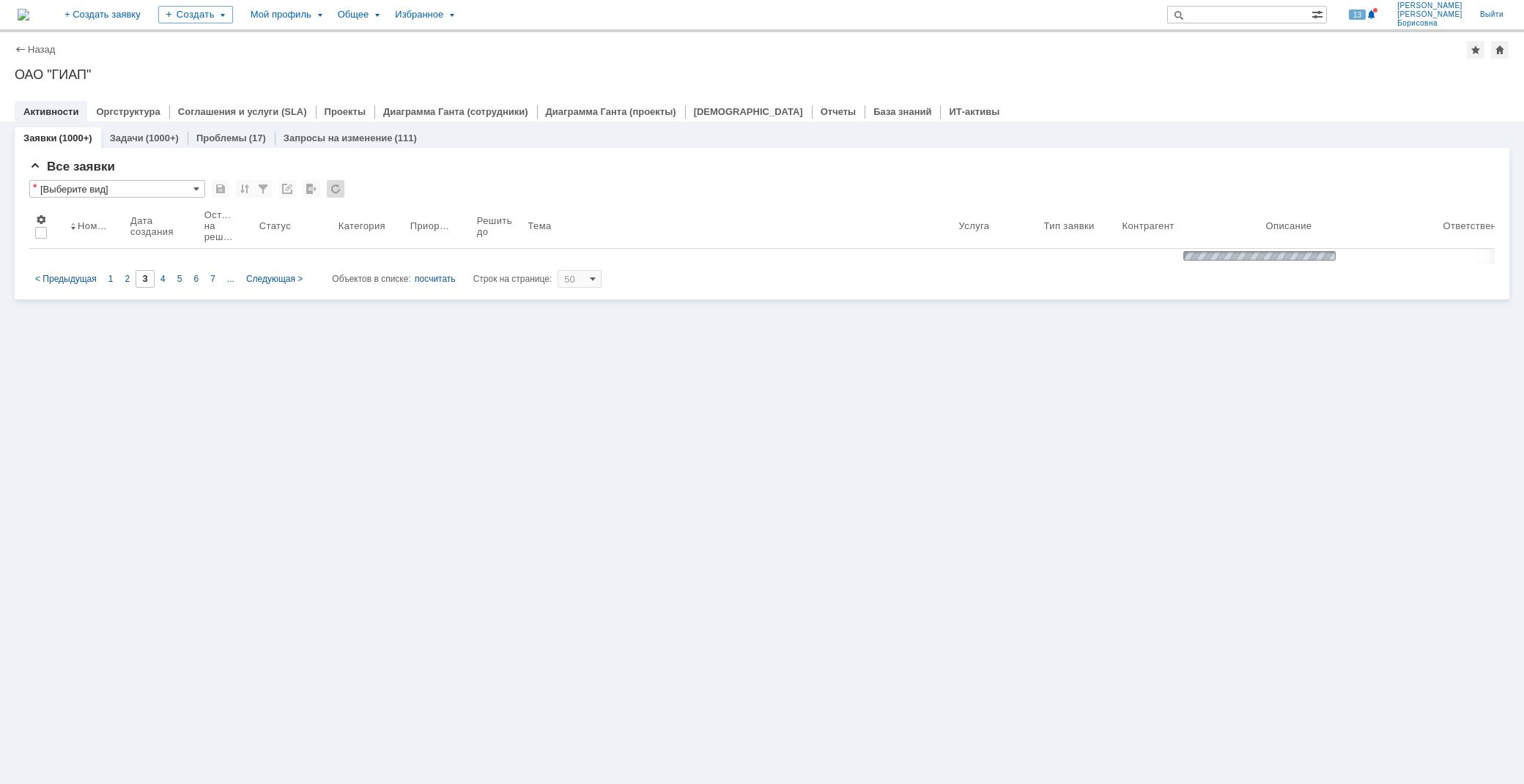
type input "4"
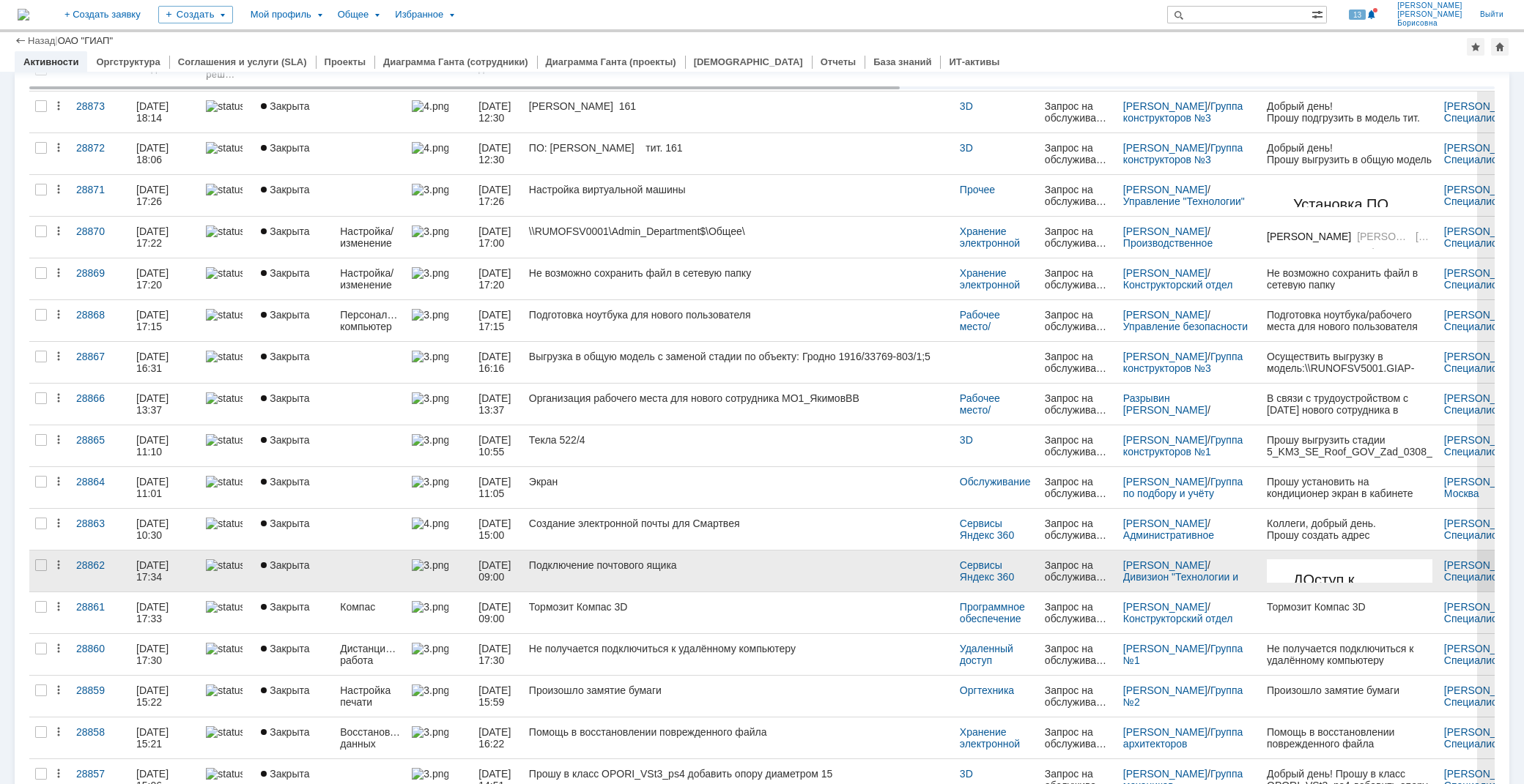
click at [583, 564] on div "Подключение почтового ящика" at bounding box center [739, 566] width 419 height 12
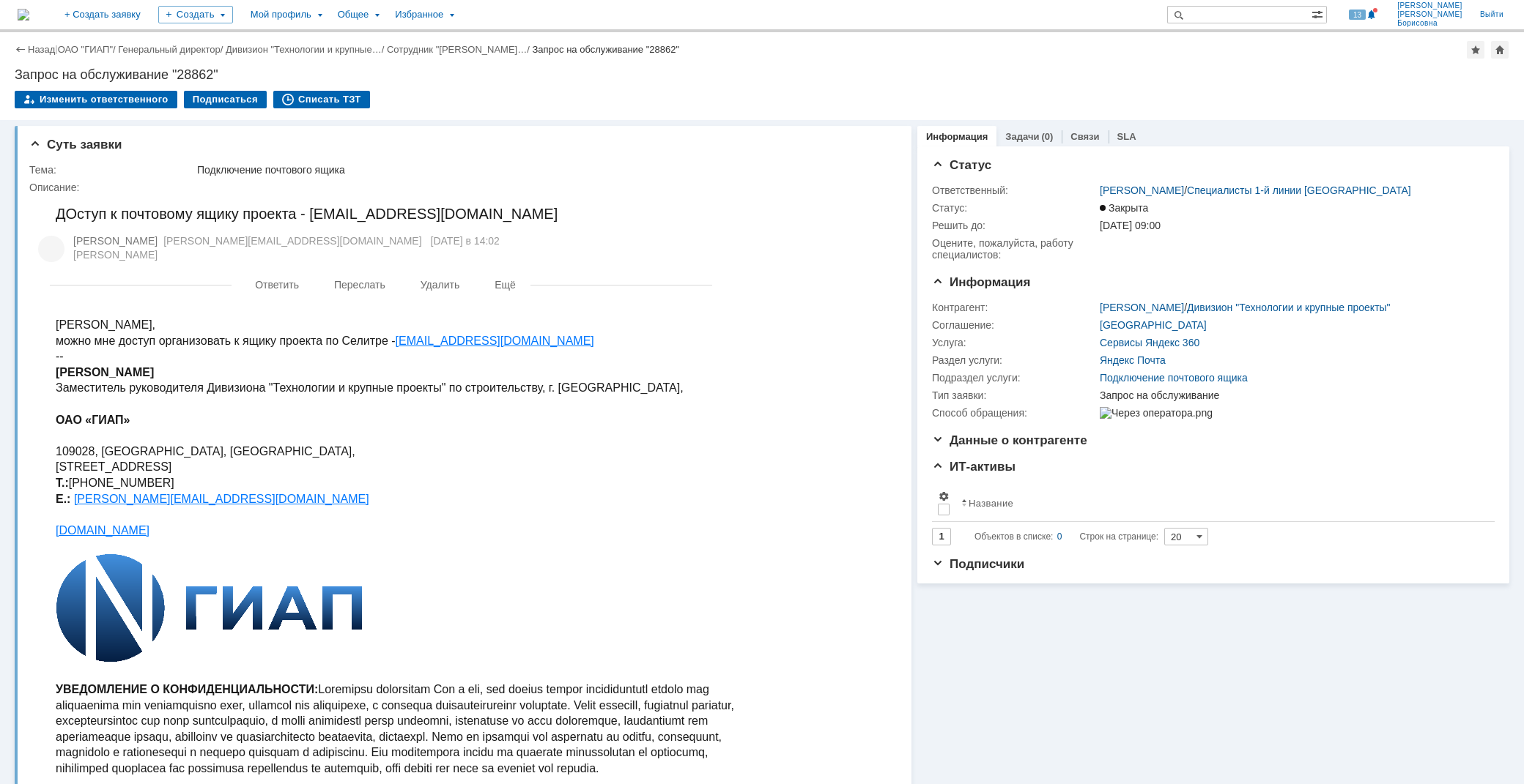
click at [24, 49] on div "Назад" at bounding box center [35, 49] width 40 height 11
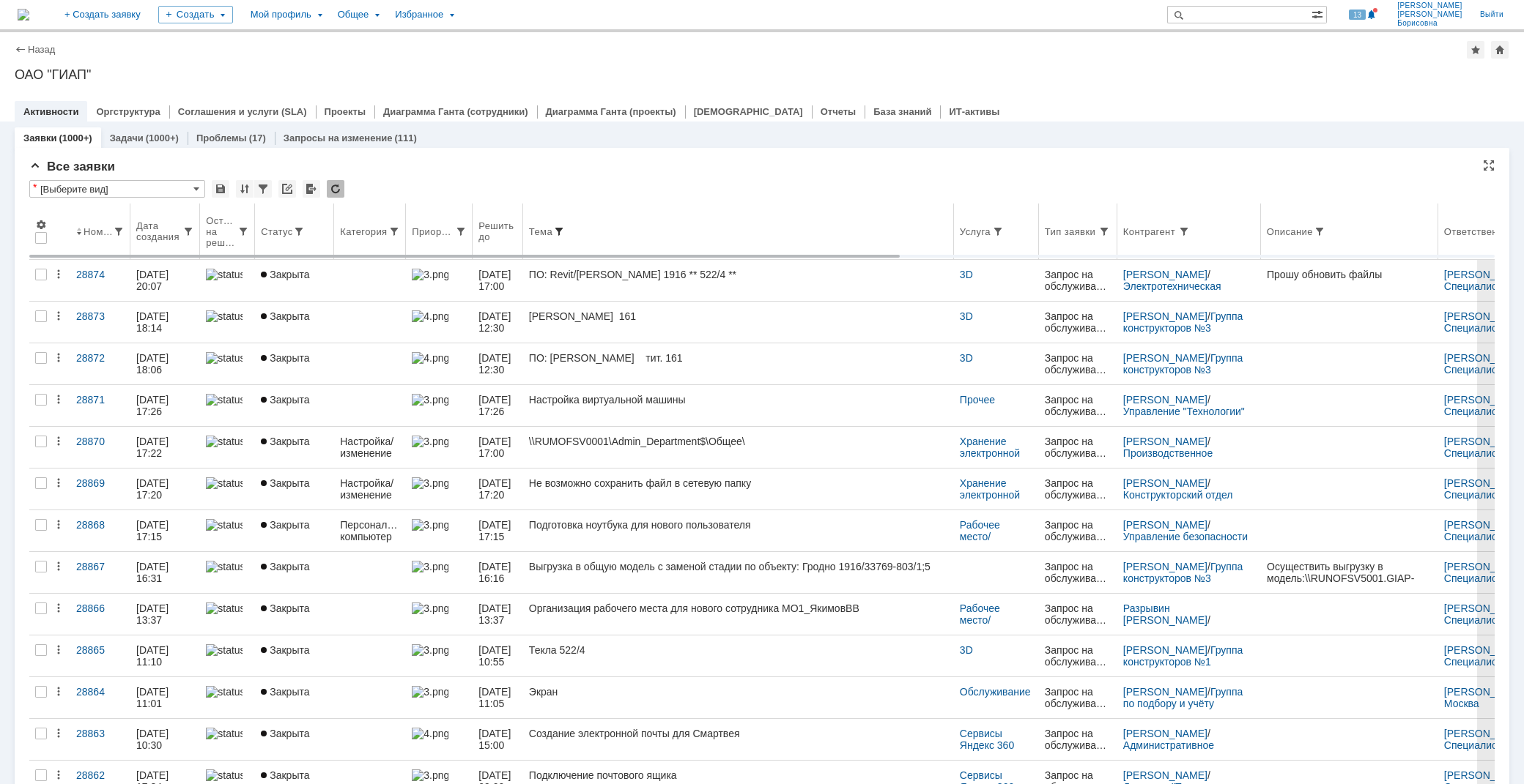
click at [565, 228] on span at bounding box center [558, 231] width 12 height 12
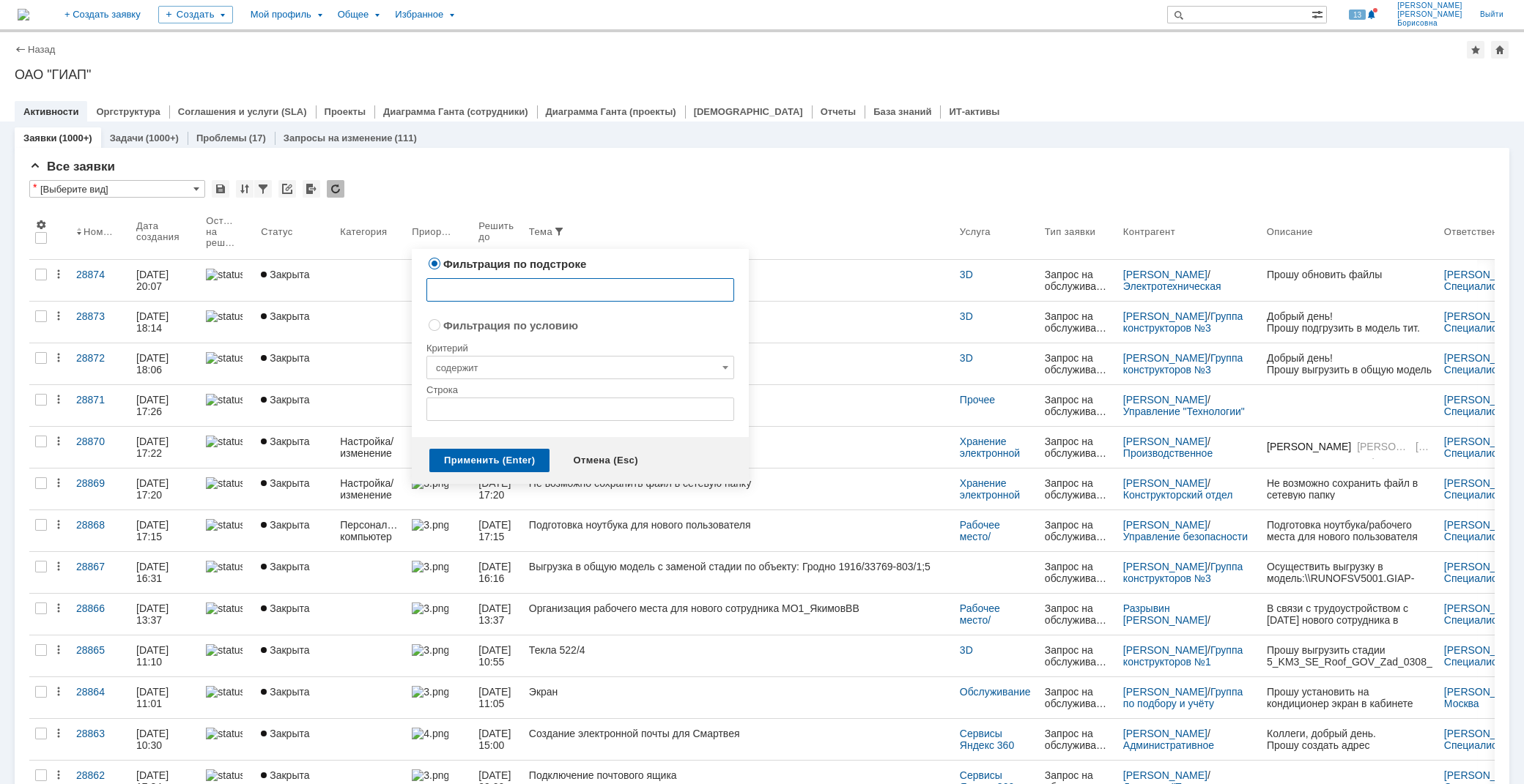
click at [546, 287] on input "text" at bounding box center [581, 289] width 308 height 23
type input "[GEOGRAPHIC_DATA]"
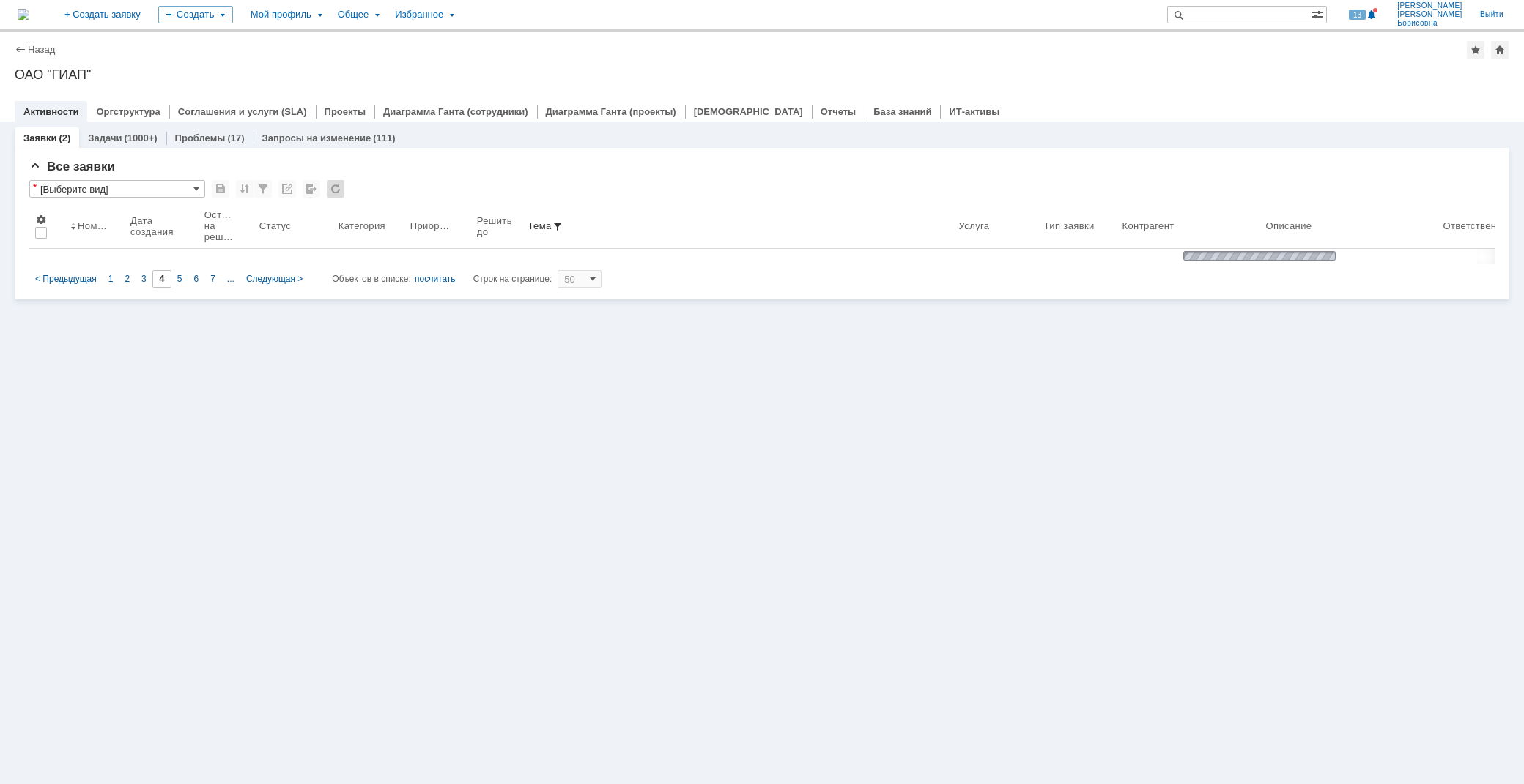
type input "1"
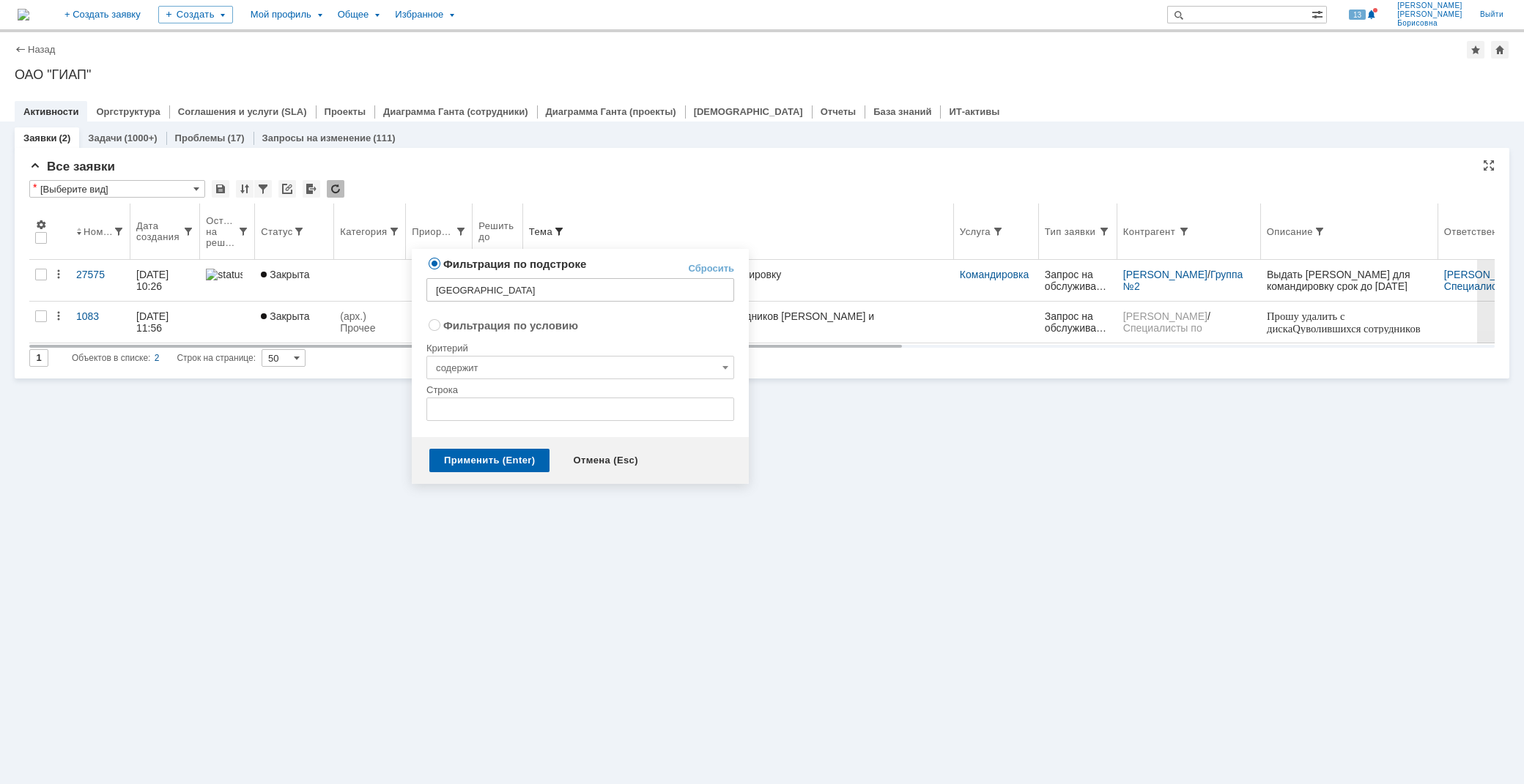
click at [565, 226] on span at bounding box center [558, 231] width 12 height 12
click at [728, 265] on link "Сбросить" at bounding box center [711, 269] width 46 height 12
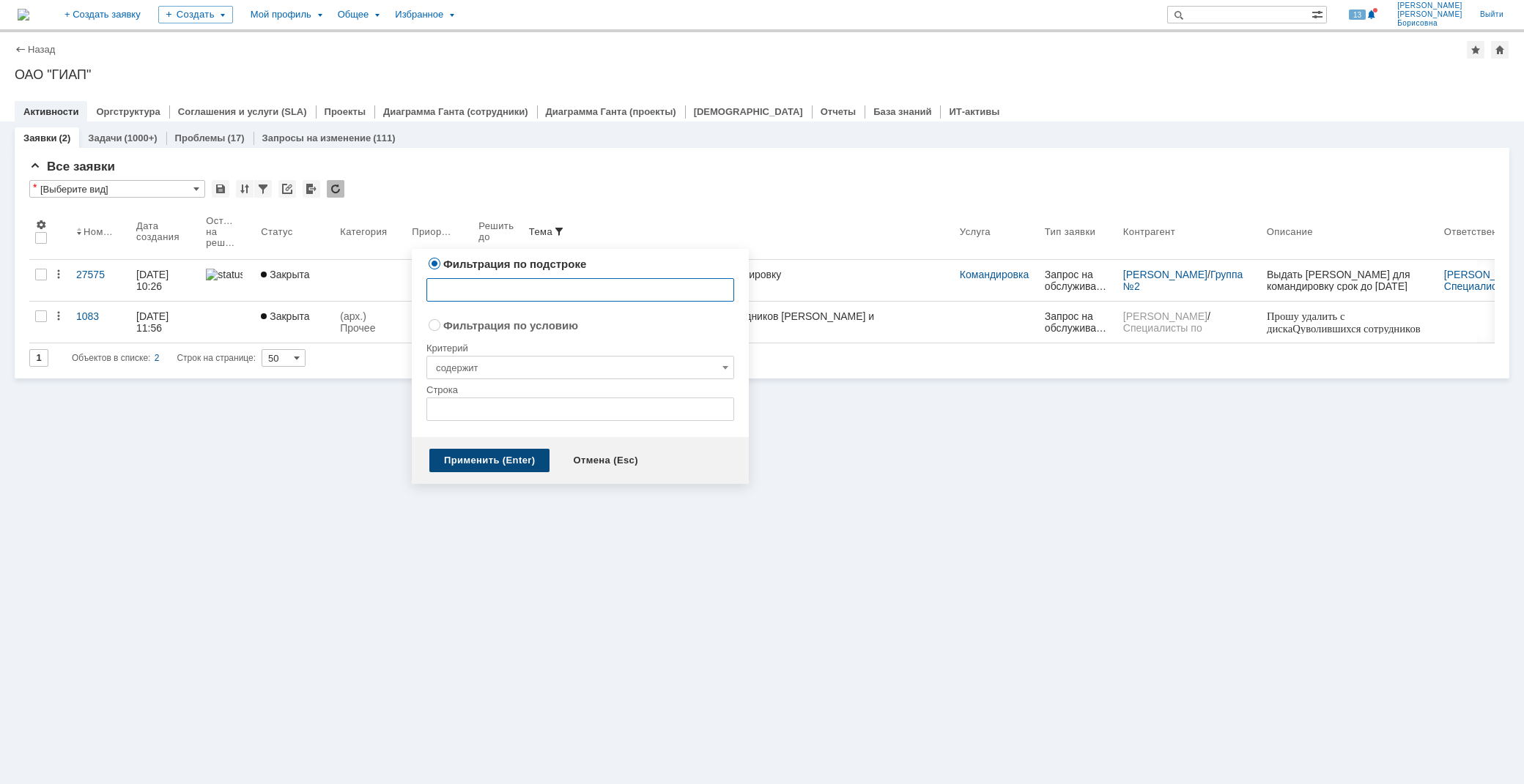
click at [520, 456] on div "Применить (Enter)" at bounding box center [489, 460] width 120 height 23
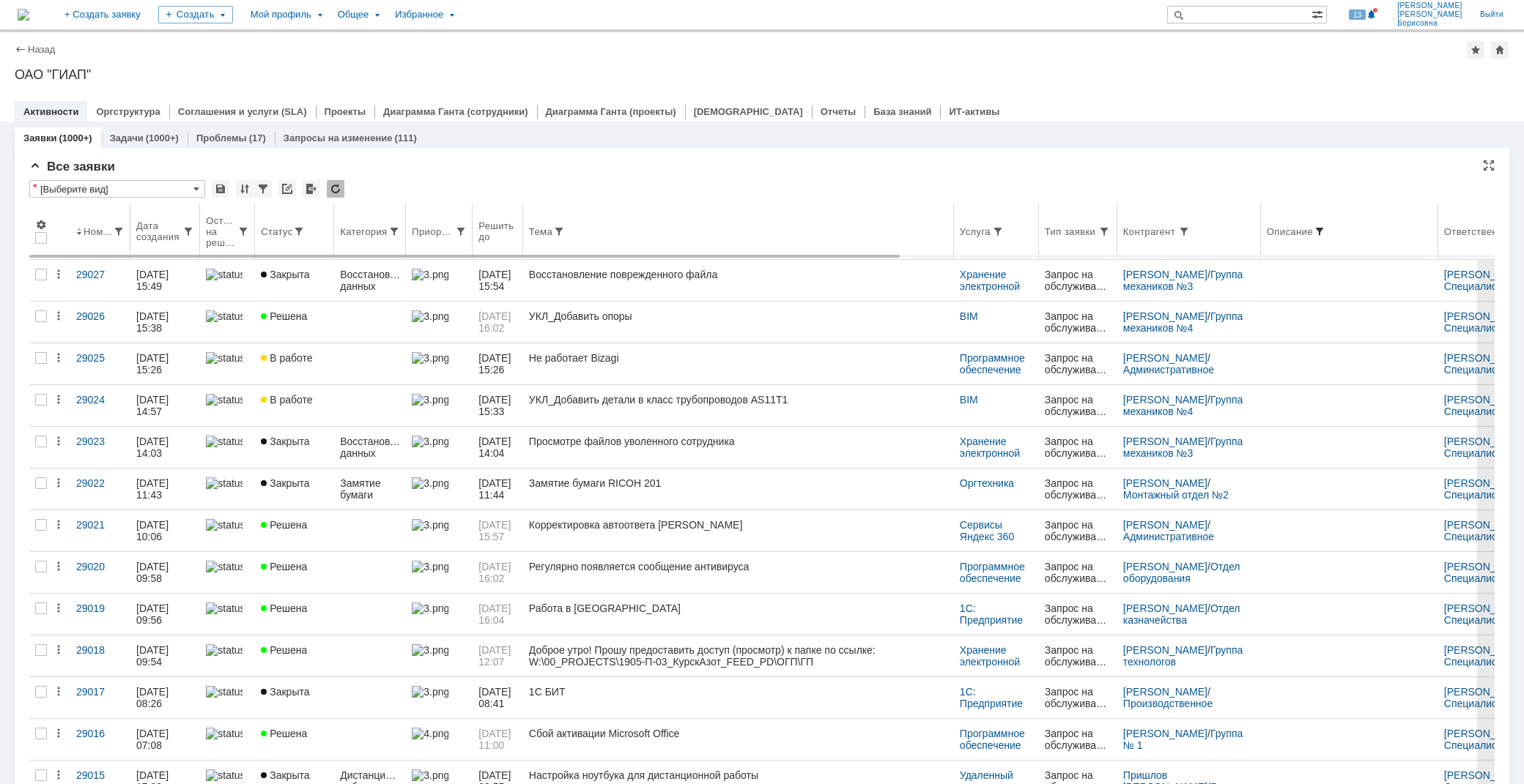
click at [1326, 229] on span at bounding box center [1319, 231] width 12 height 12
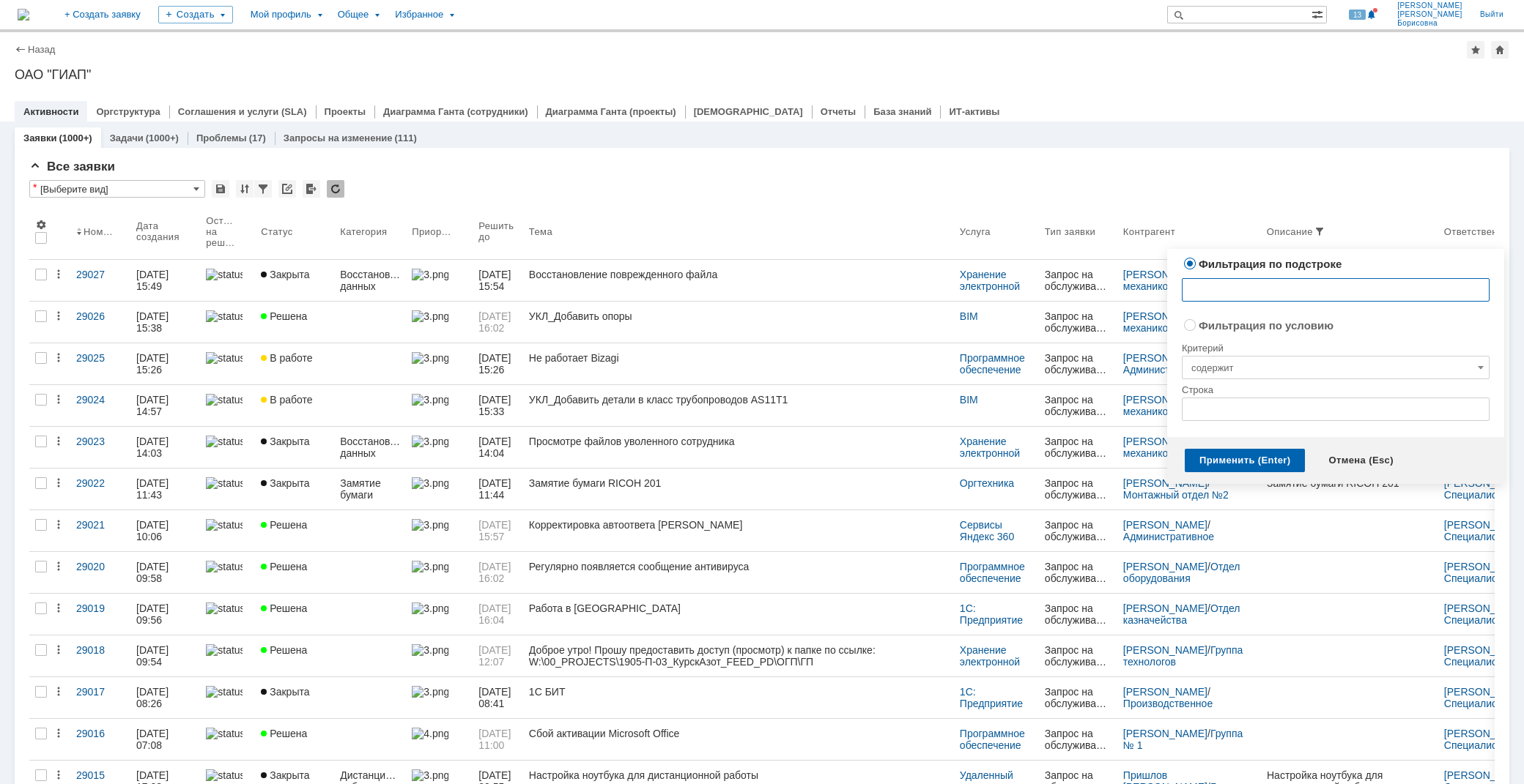
click at [1204, 288] on input "text" at bounding box center [1336, 289] width 308 height 23
type input "росто"
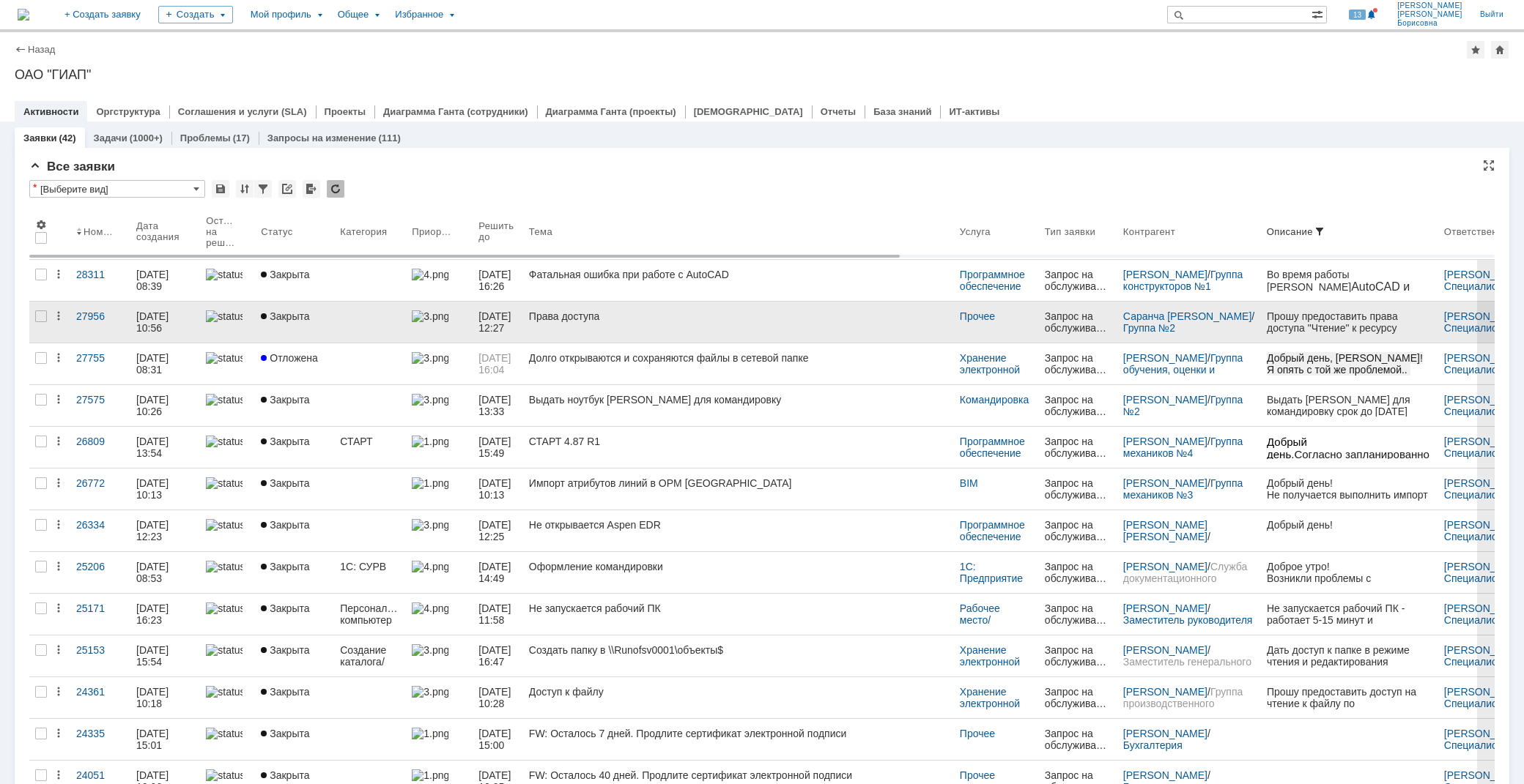
click at [610, 325] on link "Права доступа" at bounding box center [738, 322] width 430 height 41
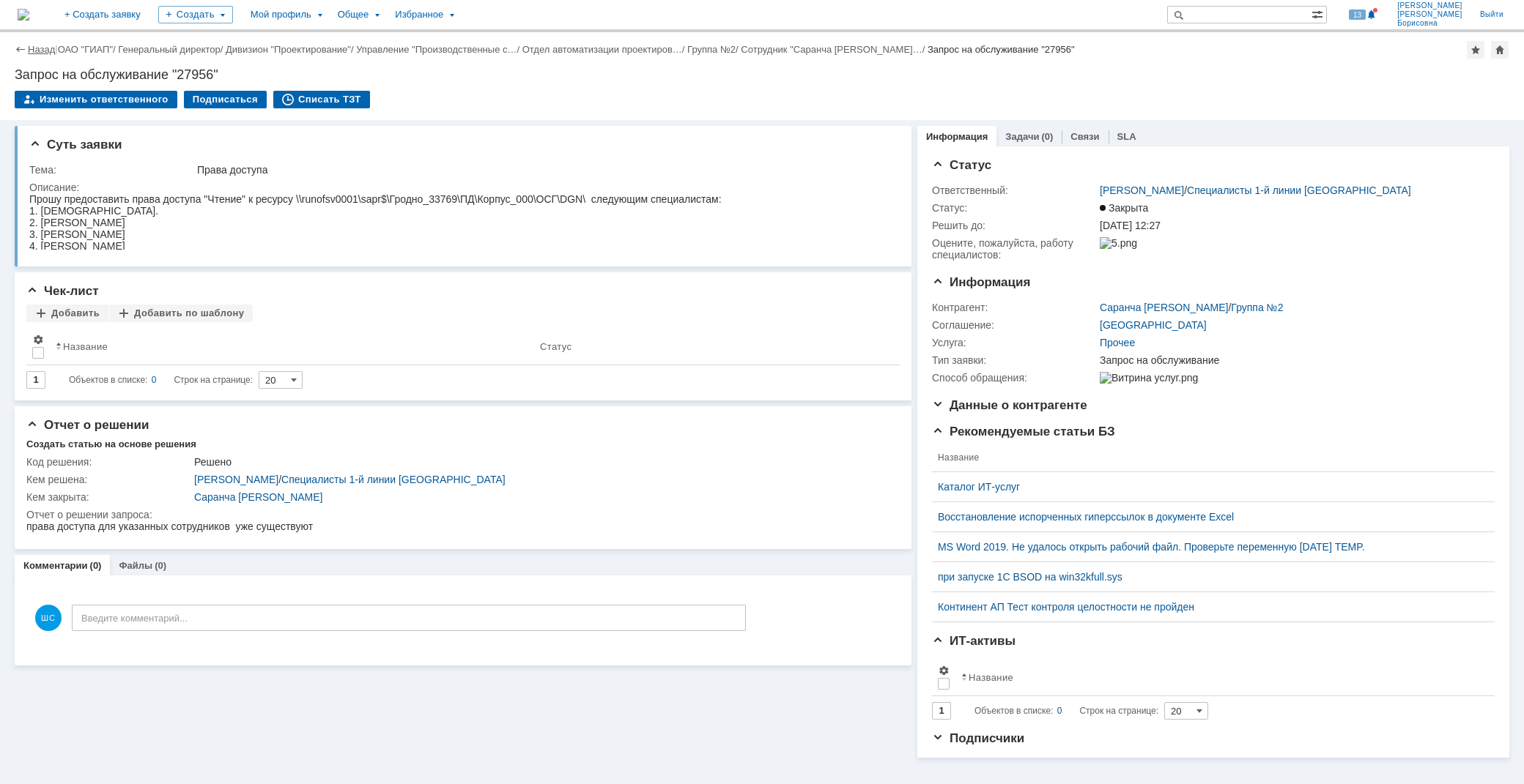
click at [31, 49] on link "Назад" at bounding box center [41, 49] width 27 height 11
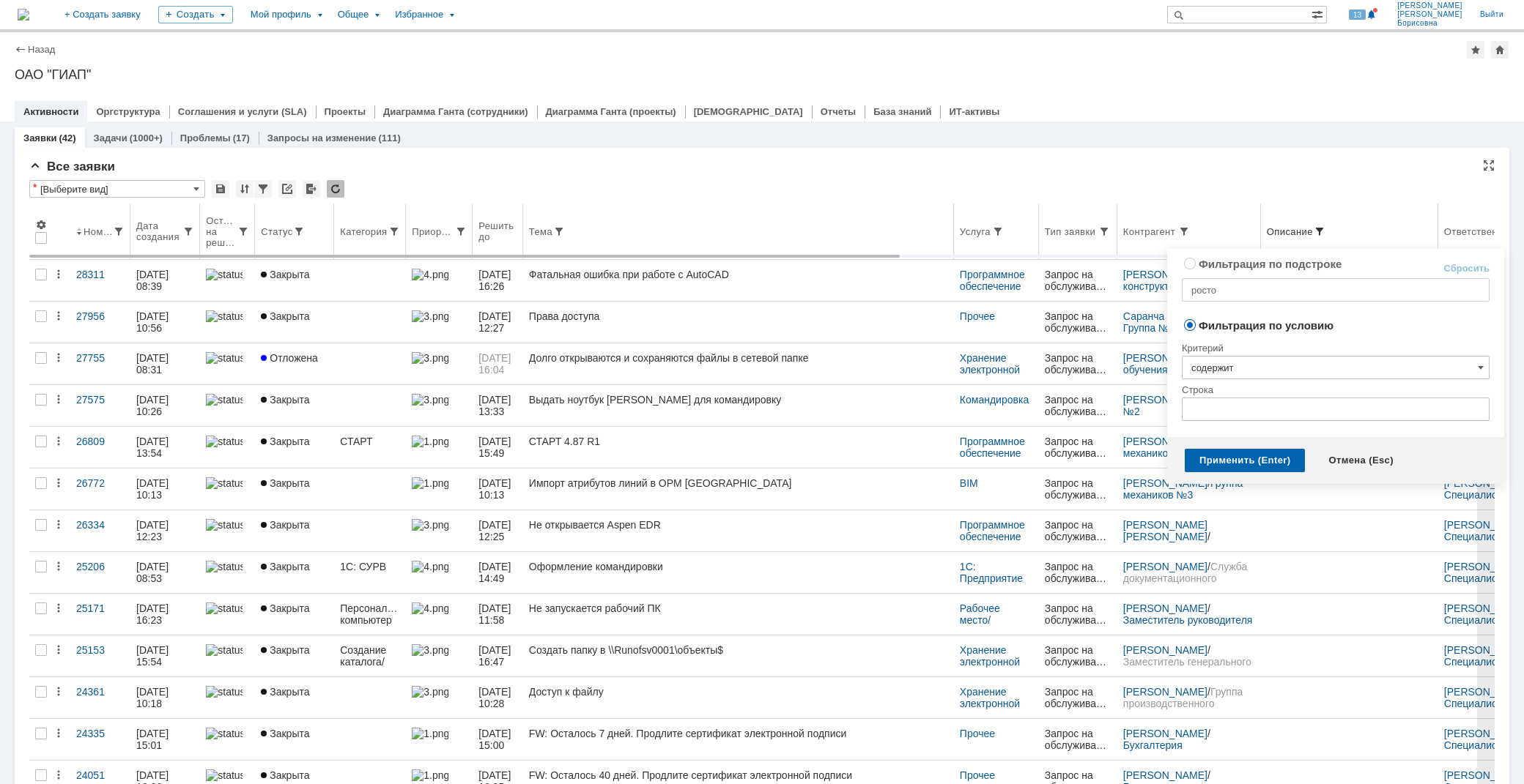
click at [1326, 226] on span at bounding box center [1319, 231] width 12 height 12
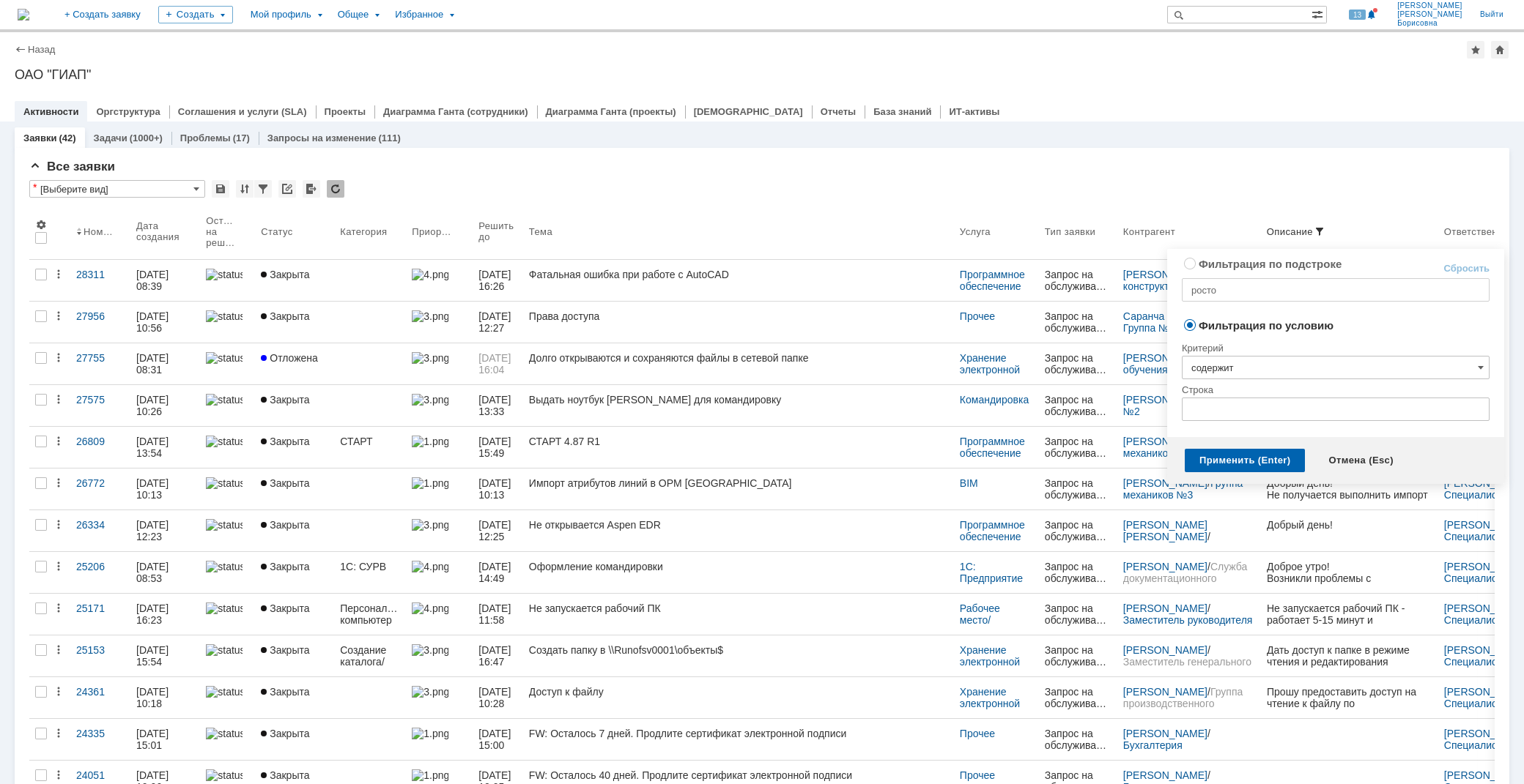
radio input "true"
click at [1228, 287] on input "росто" at bounding box center [1336, 289] width 308 height 23
click at [1231, 288] on input "росто" at bounding box center [1336, 289] width 308 height 23
type input "ростовц"
click at [1251, 451] on div "Применить (Enter)" at bounding box center [1245, 460] width 120 height 23
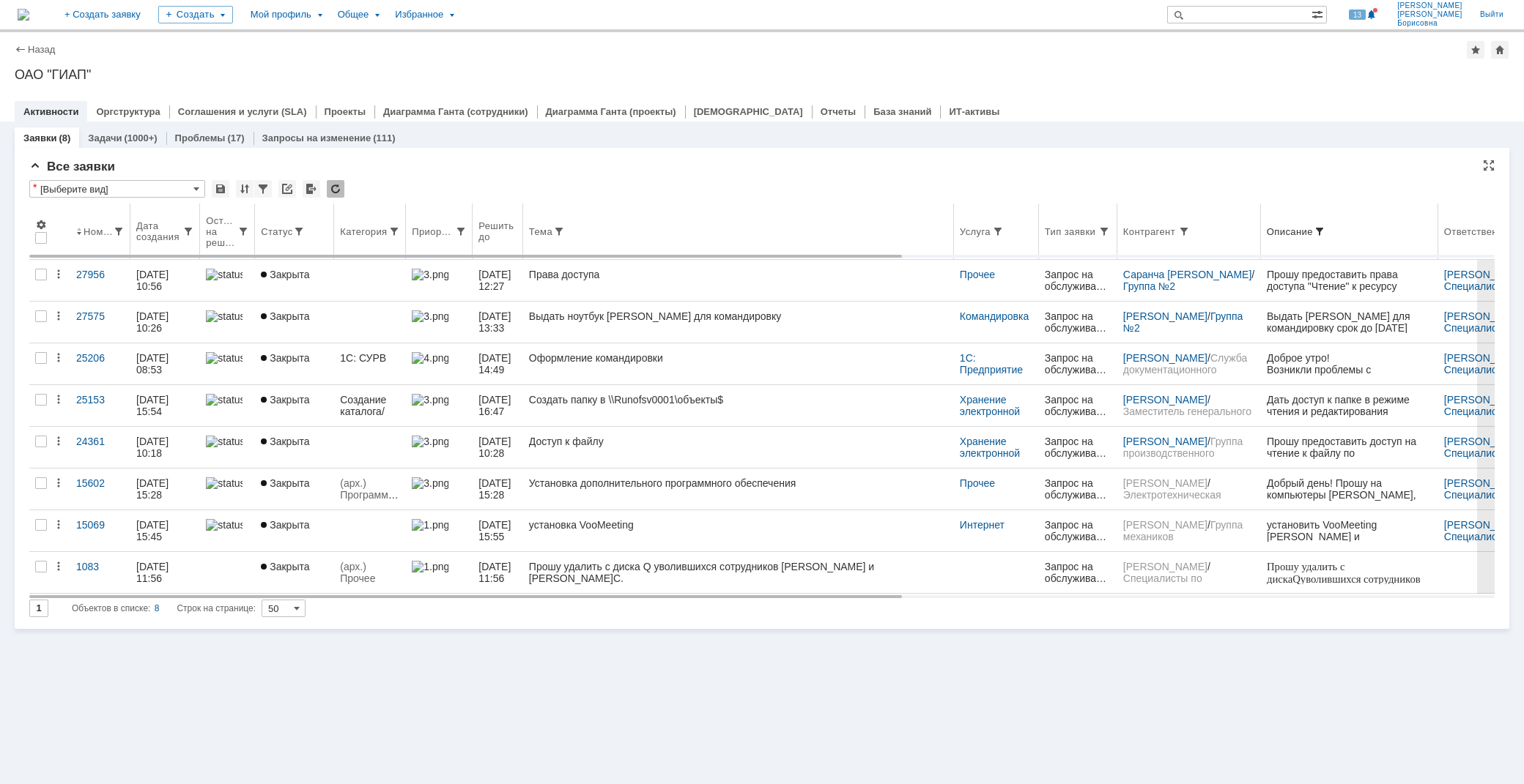
click at [1326, 227] on span at bounding box center [1319, 231] width 12 height 12
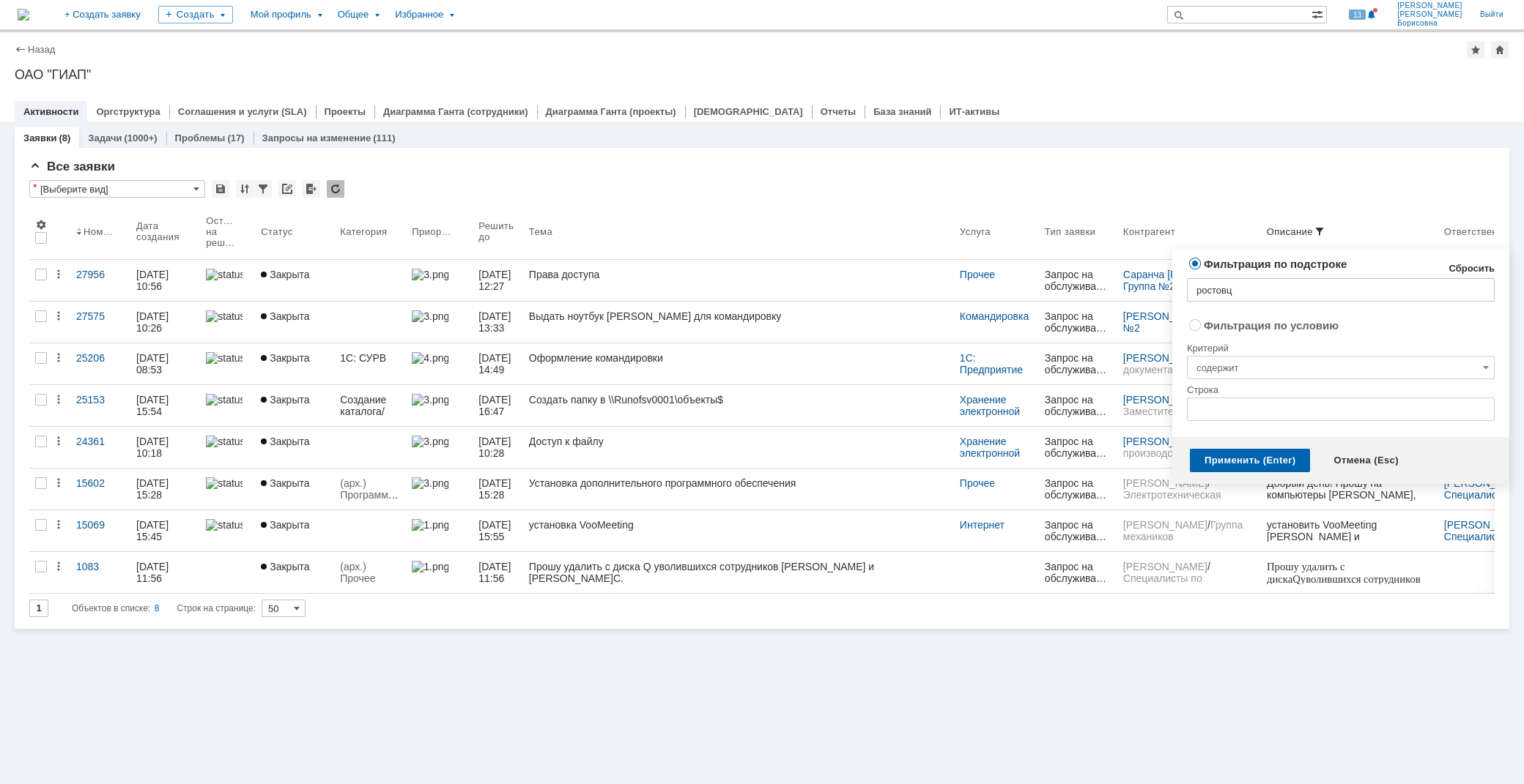
click at [1479, 265] on link "Сбросить" at bounding box center [1471, 269] width 46 height 12
click at [1235, 455] on div "Применить (Enter)" at bounding box center [1249, 460] width 120 height 23
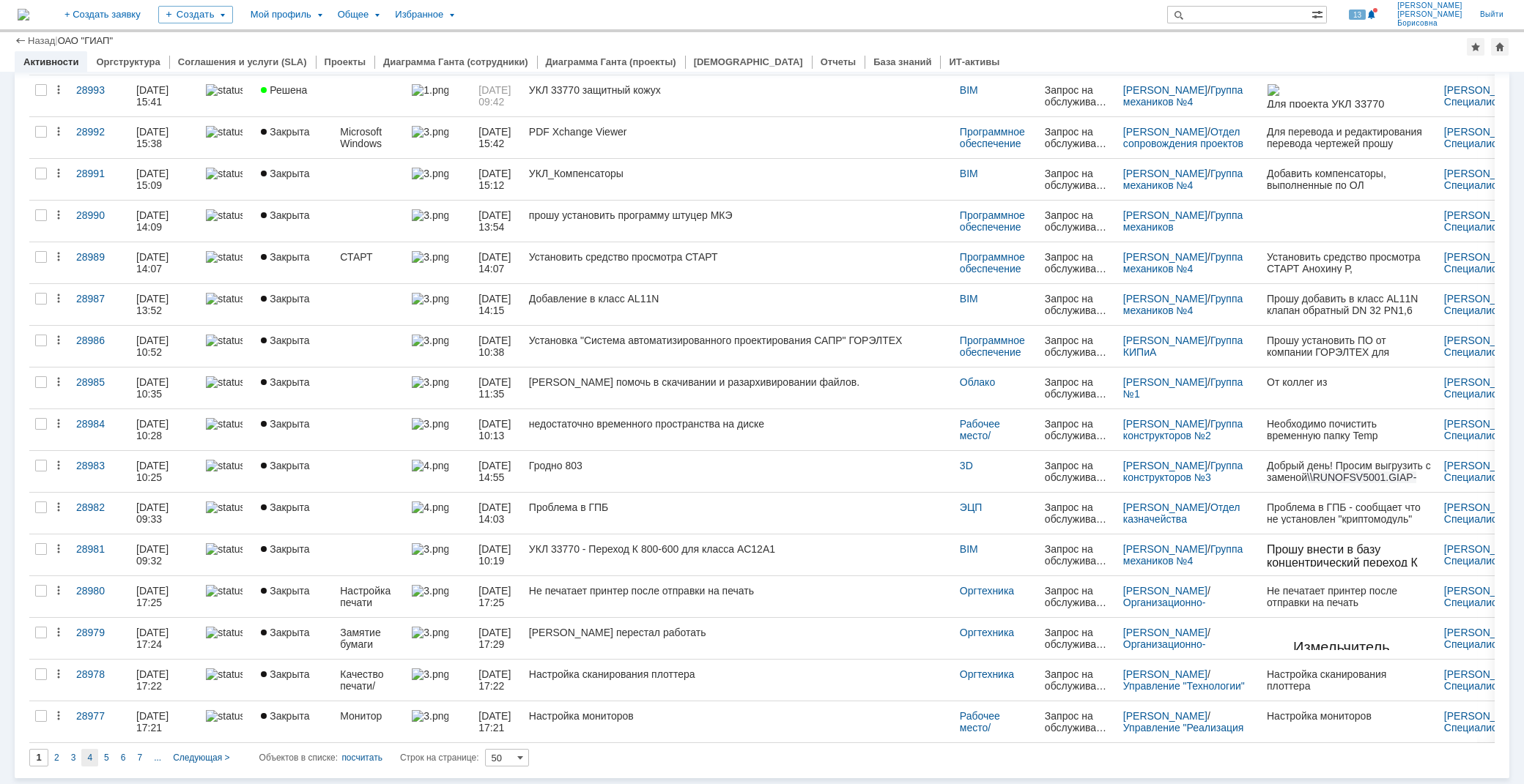
click at [91, 753] on span "4" at bounding box center [89, 758] width 5 height 10
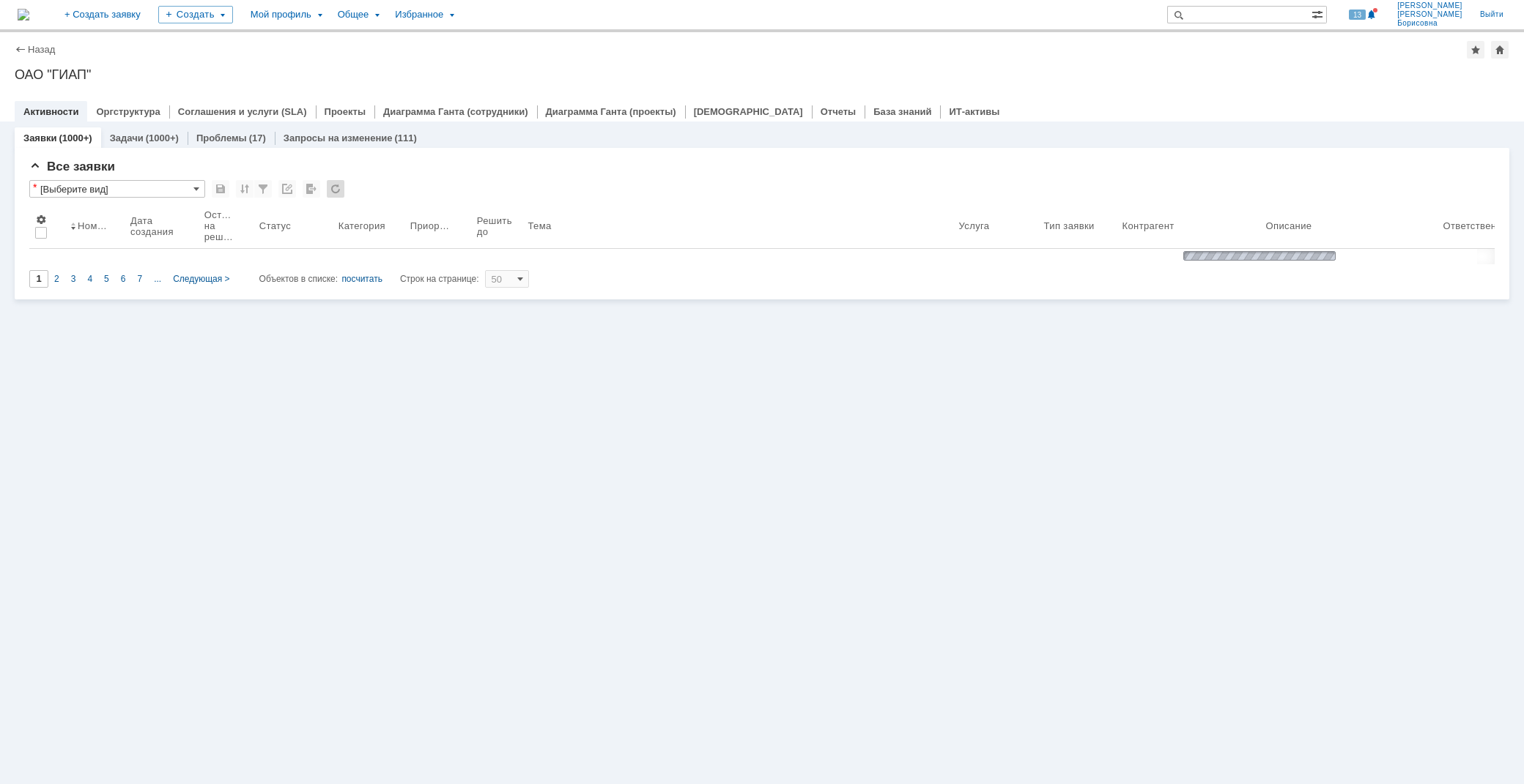
type input "4"
